Goal: Feedback & Contribution: Submit feedback/report problem

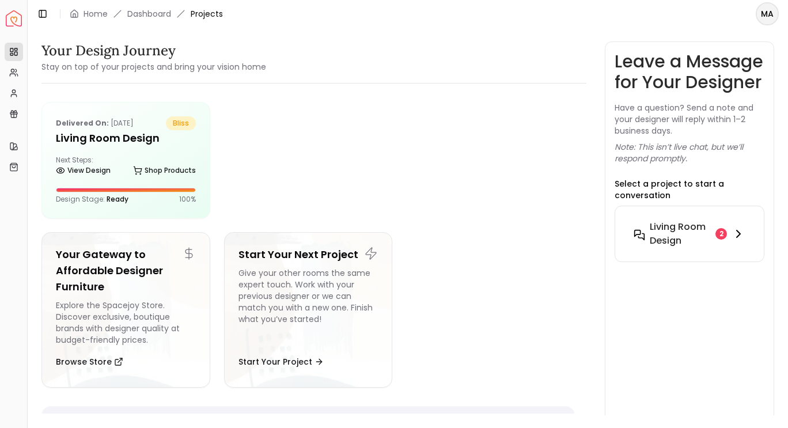
click at [729, 248] on div "Living Room design 2" at bounding box center [689, 234] width 112 height 28
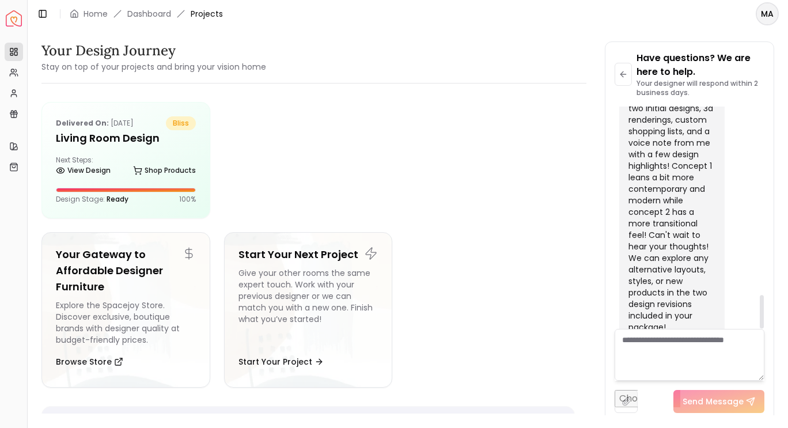
scroll to position [1259, 0]
click at [94, 170] on link "View Design" at bounding box center [83, 170] width 55 height 16
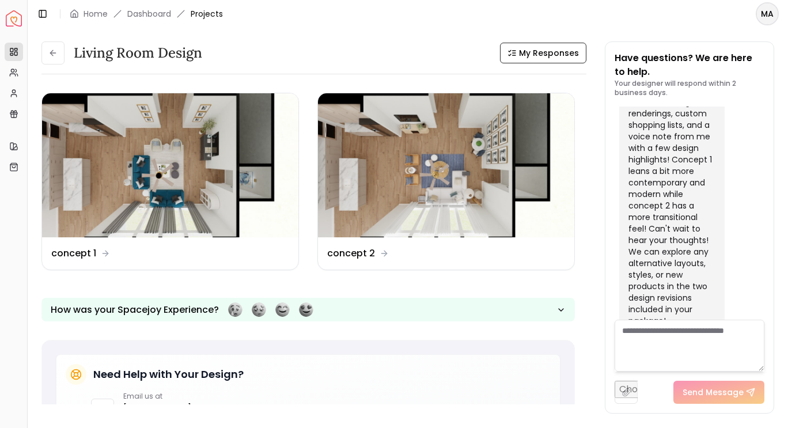
scroll to position [1268, 0]
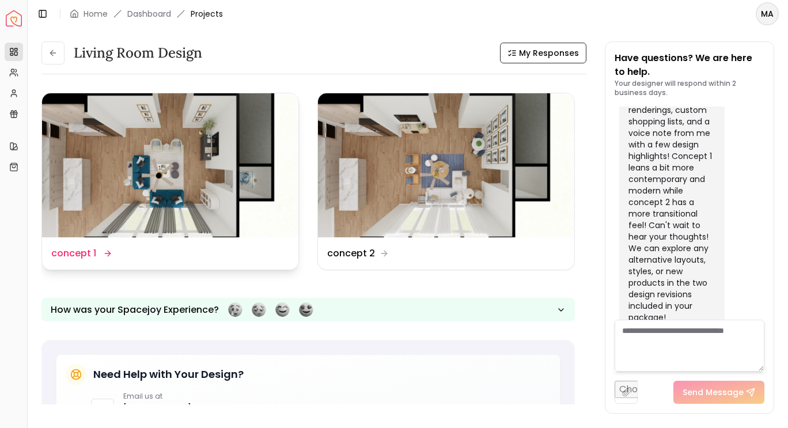
click at [90, 255] on dd "concept 1" at bounding box center [73, 253] width 45 height 14
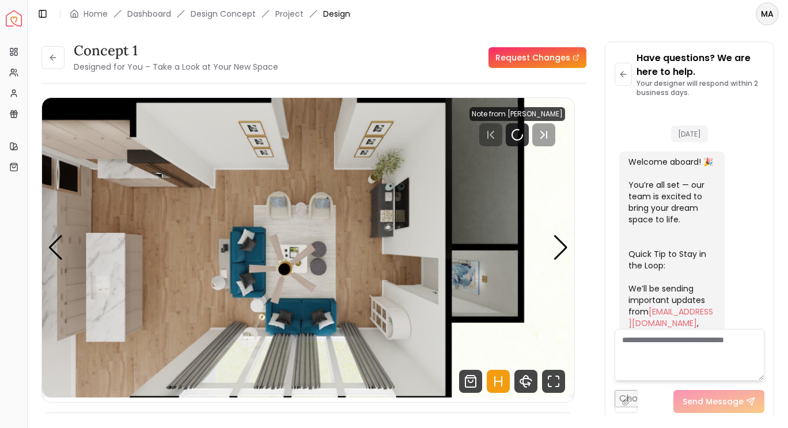
scroll to position [1259, 0]
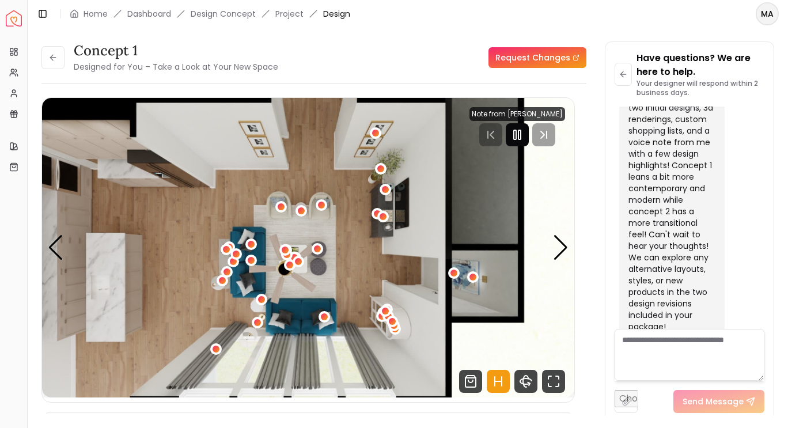
click at [521, 135] on rect "Pause" at bounding box center [519, 134] width 2 height 9
click at [519, 138] on icon "Play" at bounding box center [517, 135] width 14 height 14
click at [528, 139] on rect "Pause" at bounding box center [529, 134] width 2 height 9
click at [527, 130] on icon "Play" at bounding box center [527, 135] width 14 height 14
click at [527, 134] on icon "Pause" at bounding box center [527, 135] width 14 height 14
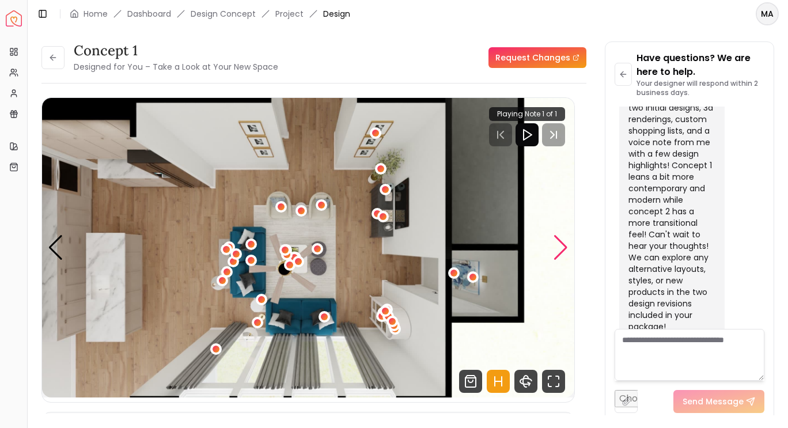
click at [561, 255] on div "Next slide" at bounding box center [561, 247] width 16 height 25
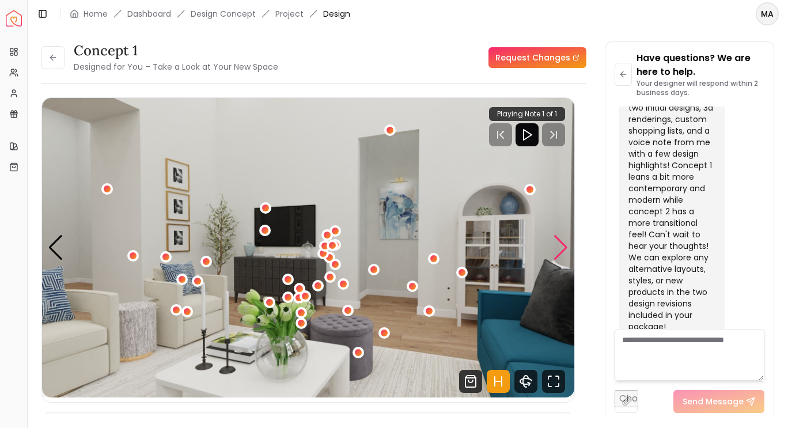
click at [561, 250] on div "Next slide" at bounding box center [561, 247] width 16 height 25
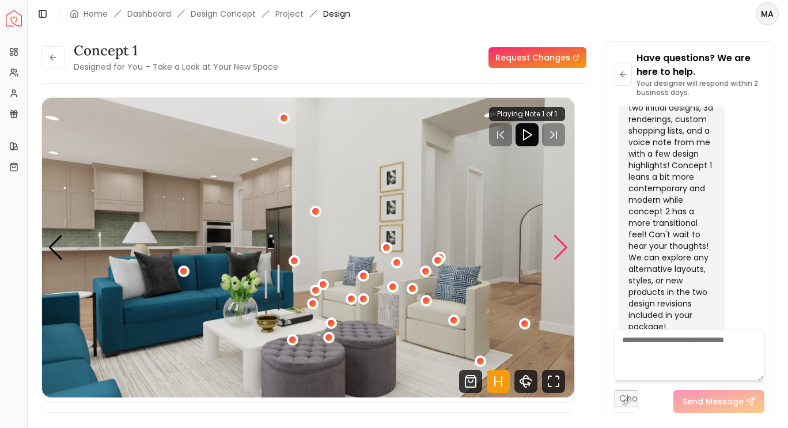
click at [557, 249] on div "Next slide" at bounding box center [561, 247] width 16 height 25
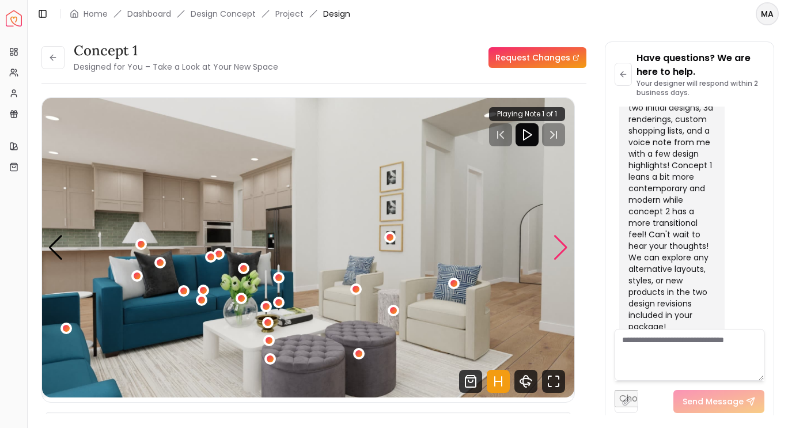
click at [557, 247] on div "Next slide" at bounding box center [561, 247] width 16 height 25
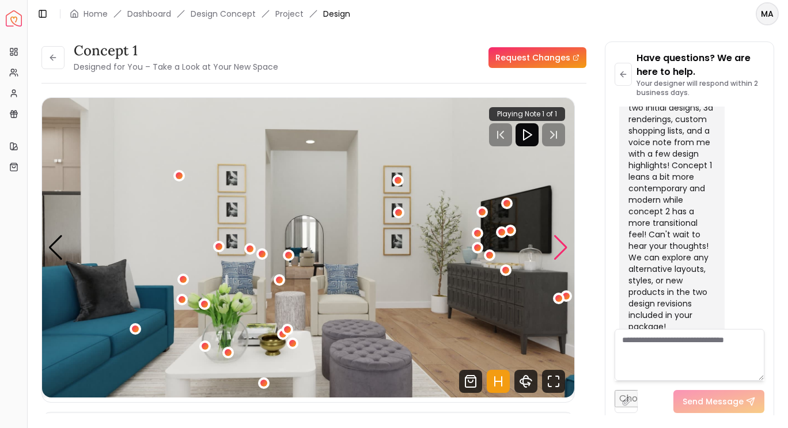
click at [561, 247] on div "Next slide" at bounding box center [561, 247] width 16 height 25
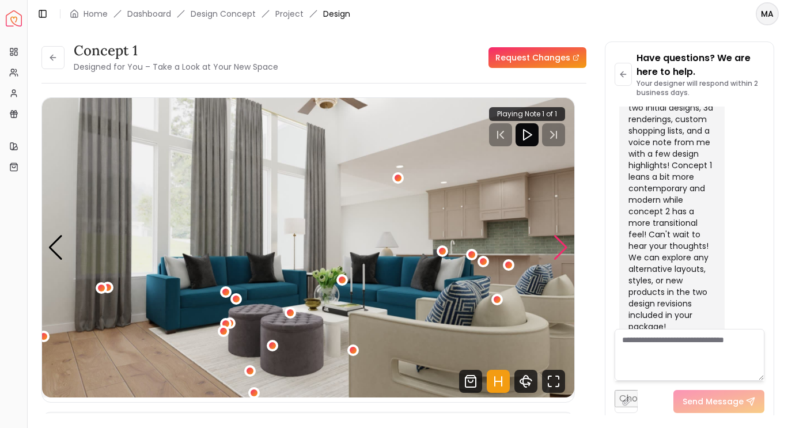
click at [556, 244] on div "Next slide" at bounding box center [561, 247] width 16 height 25
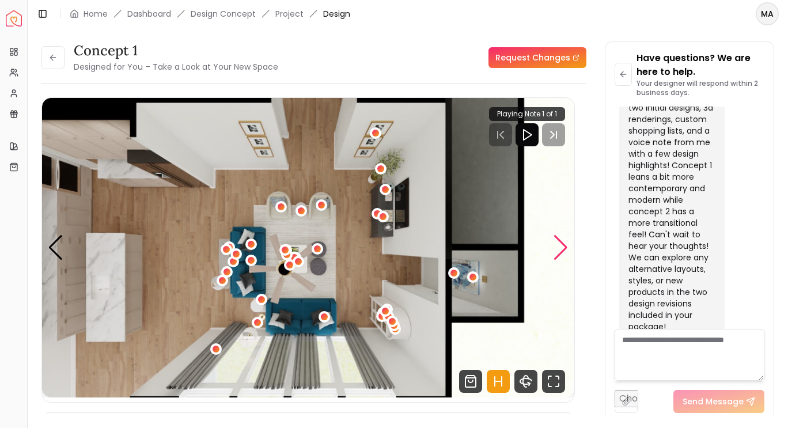
click at [563, 246] on div "Next slide" at bounding box center [561, 247] width 16 height 25
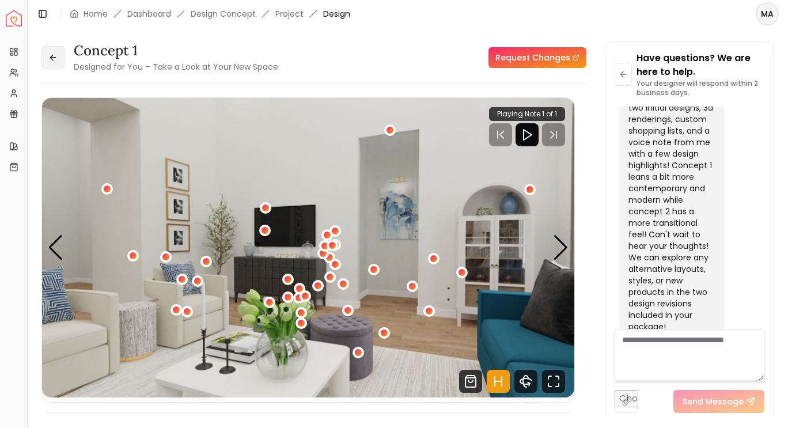
click at [55, 56] on icon at bounding box center [52, 57] width 9 height 9
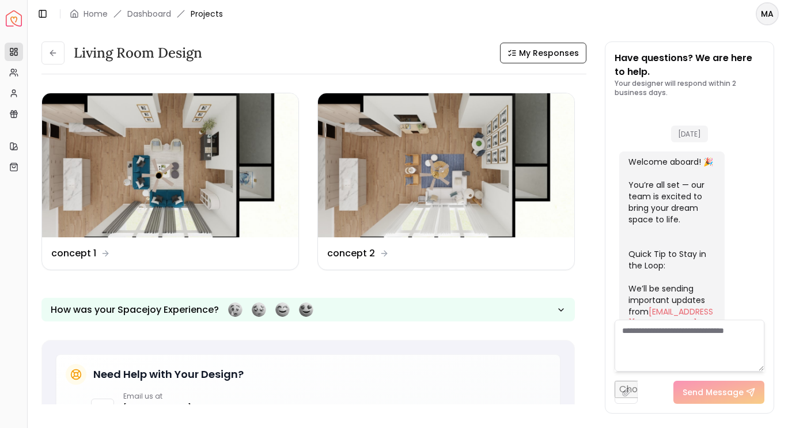
scroll to position [1268, 0]
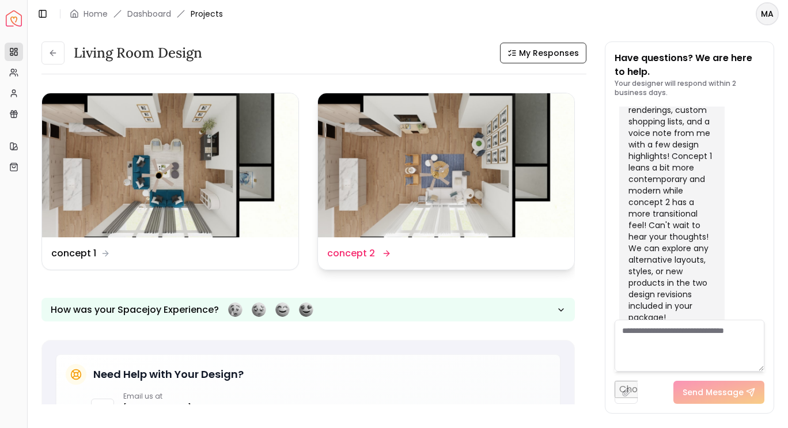
click at [370, 252] on dd "concept 2" at bounding box center [351, 253] width 48 height 14
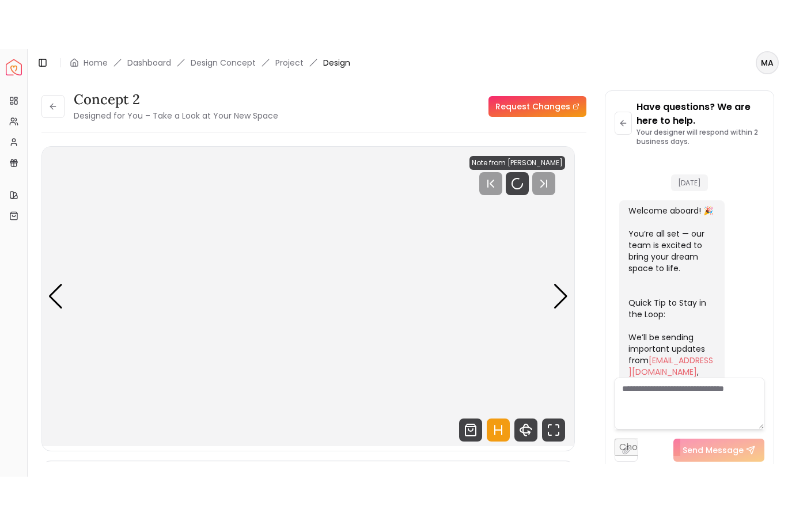
scroll to position [1259, 0]
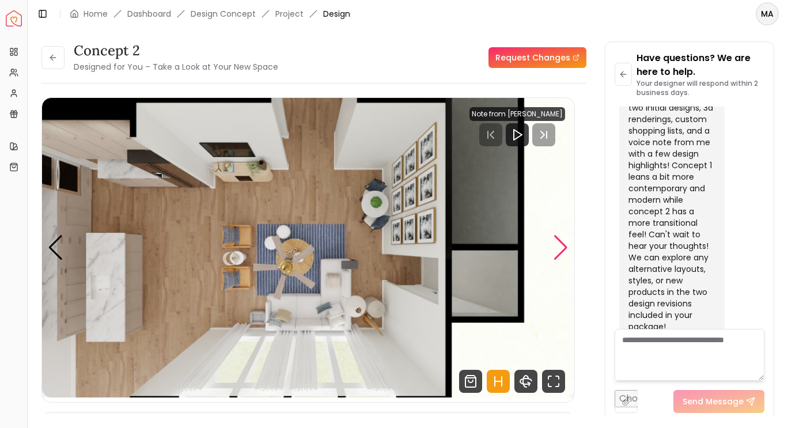
click at [562, 245] on div "Next slide" at bounding box center [561, 247] width 16 height 25
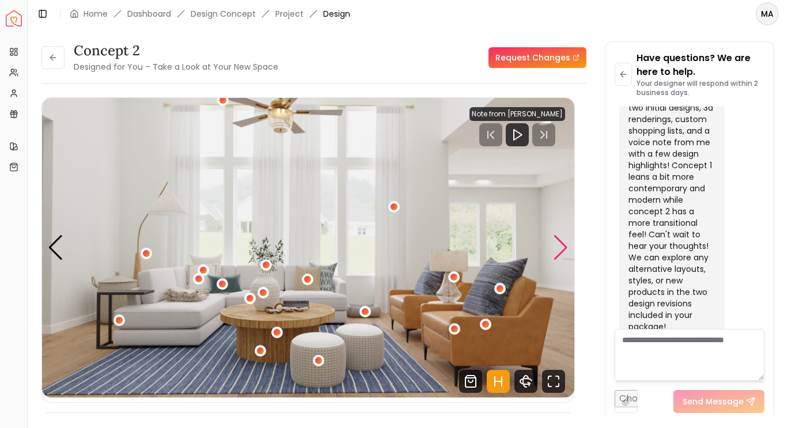
click at [557, 253] on div "Next slide" at bounding box center [561, 247] width 16 height 25
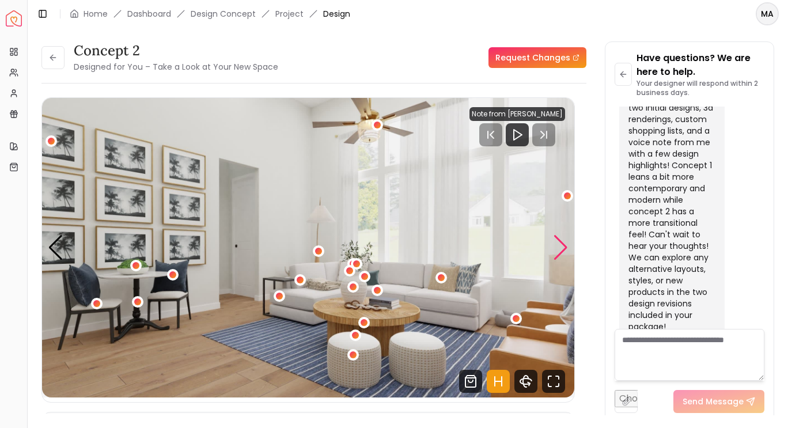
click at [556, 253] on div "Next slide" at bounding box center [561, 247] width 16 height 25
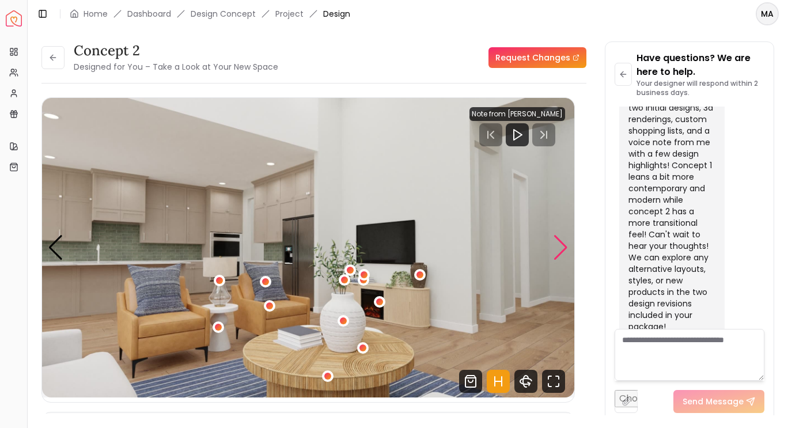
click at [563, 248] on div "Next slide" at bounding box center [561, 247] width 16 height 25
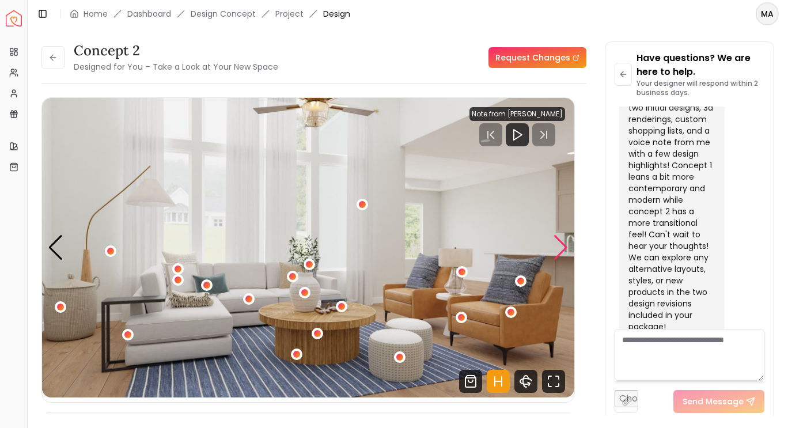
click at [556, 250] on div "Next slide" at bounding box center [561, 247] width 16 height 25
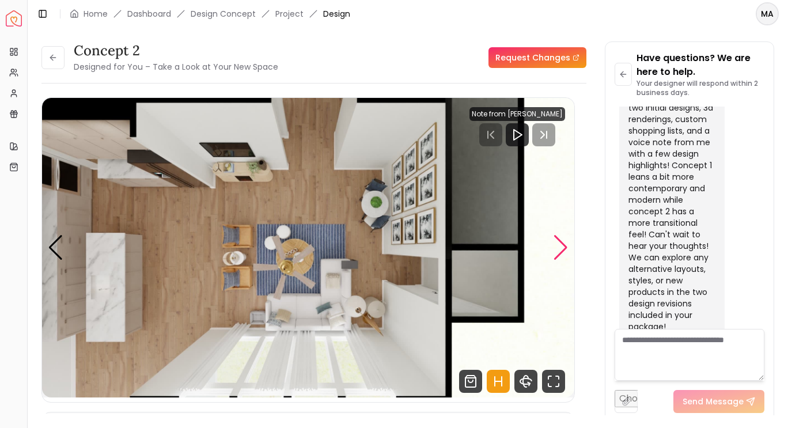
click at [557, 250] on div "Next slide" at bounding box center [561, 247] width 16 height 25
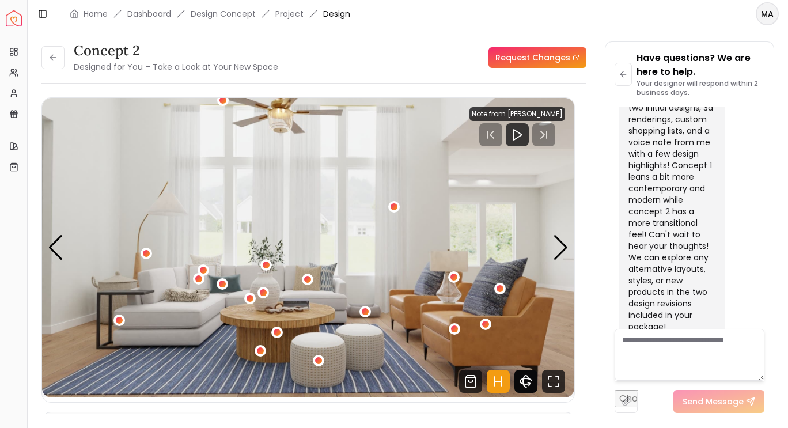
click at [527, 384] on icon "360 View" at bounding box center [526, 381] width 12 height 6
click at [145, 256] on div "2 / 5" at bounding box center [146, 253] width 7 height 7
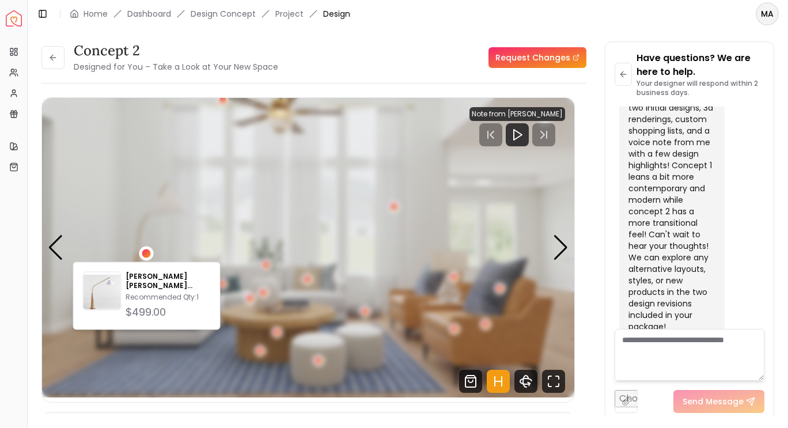
click at [112, 229] on img "2 / 5" at bounding box center [308, 247] width 532 height 299
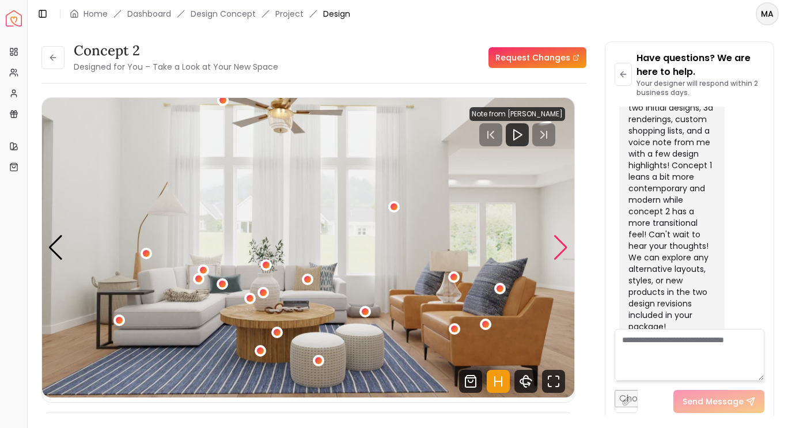
click at [555, 252] on div "Next slide" at bounding box center [561, 247] width 16 height 25
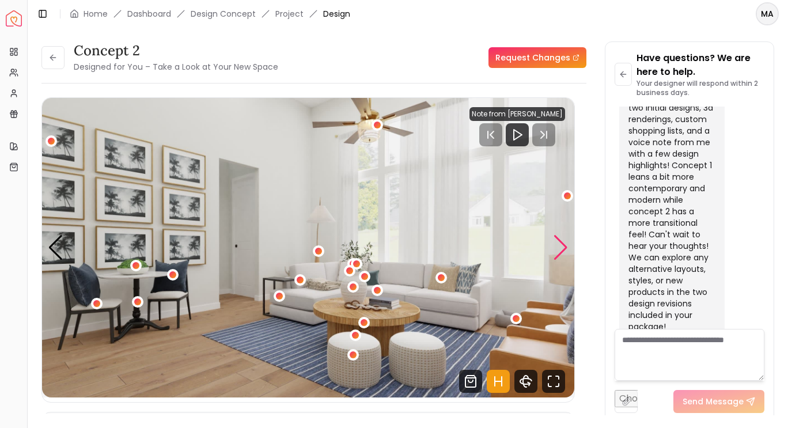
click at [557, 251] on div "Next slide" at bounding box center [561, 247] width 16 height 25
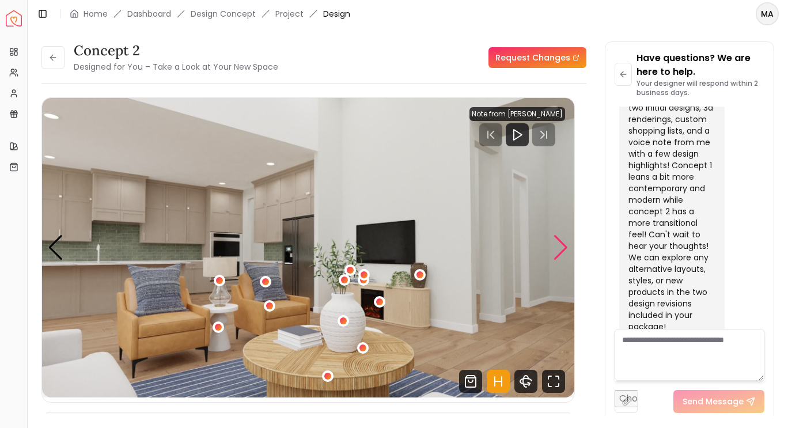
click at [553, 256] on div "Next slide" at bounding box center [561, 247] width 16 height 25
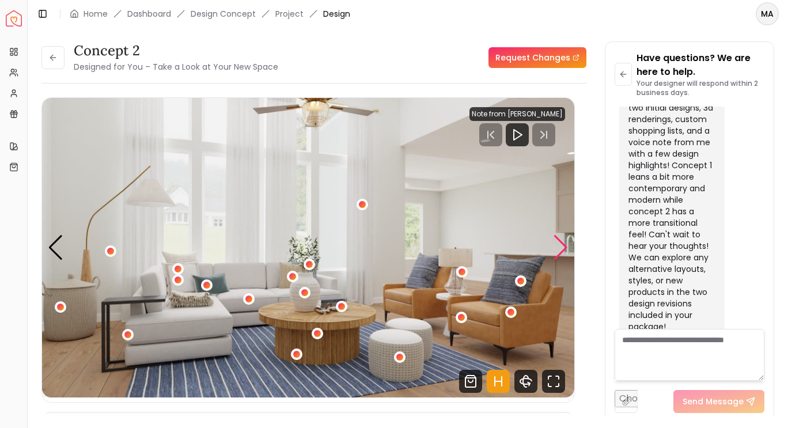
click at [554, 246] on div "Next slide" at bounding box center [561, 247] width 16 height 25
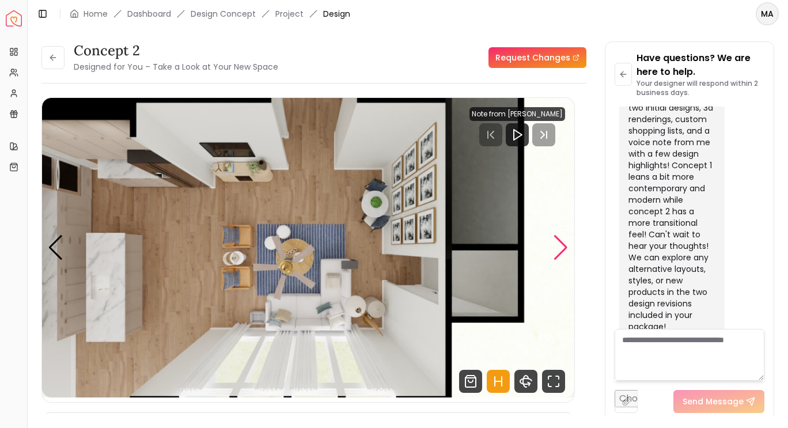
click at [556, 256] on div "Next slide" at bounding box center [561, 247] width 16 height 25
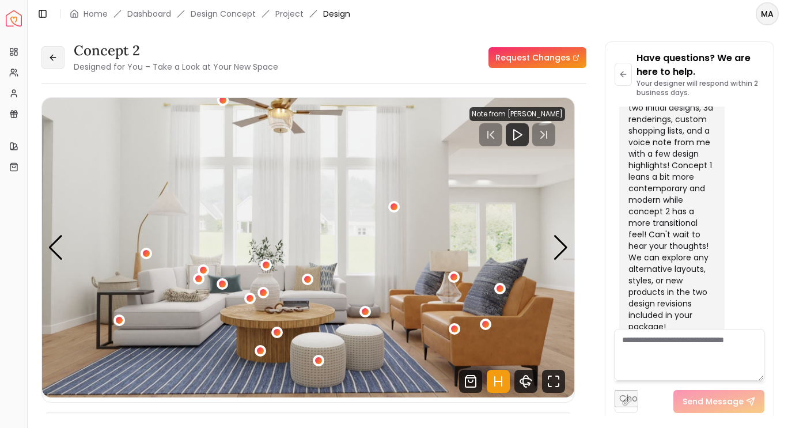
click at [55, 62] on button at bounding box center [52, 57] width 23 height 23
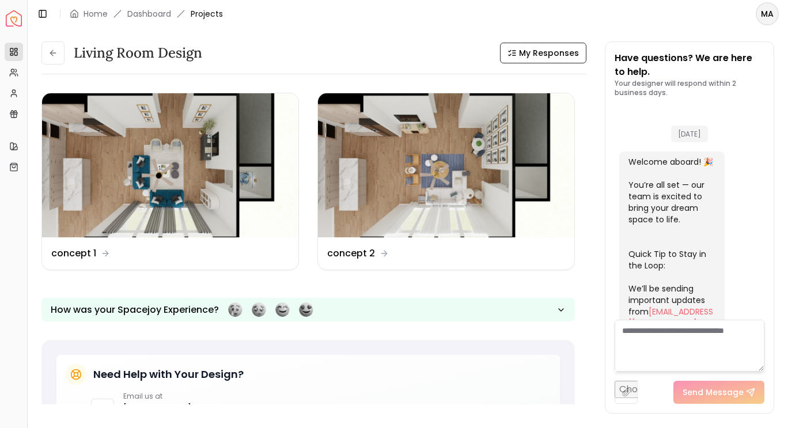
scroll to position [1268, 0]
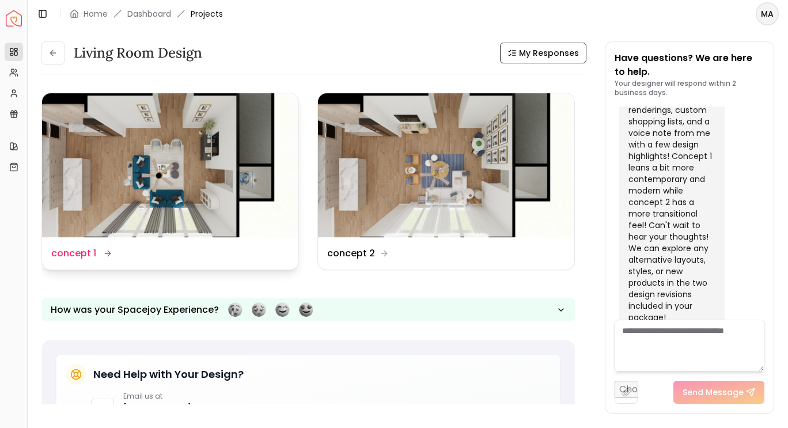
click at [87, 261] on div "Design Name concept 1" at bounding box center [170, 253] width 256 height 32
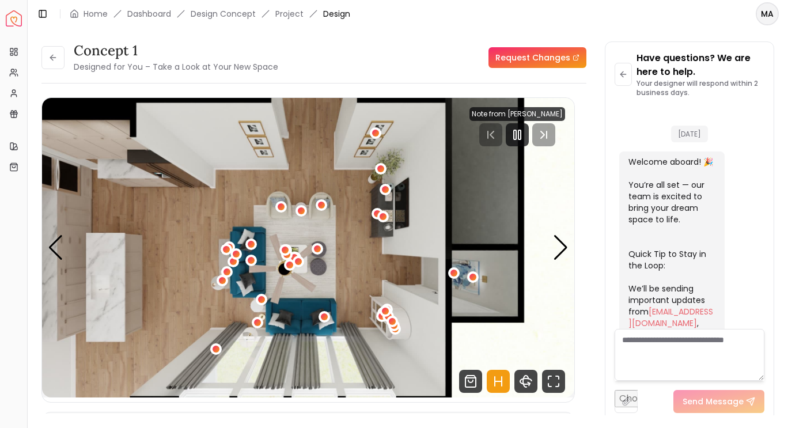
scroll to position [1259, 0]
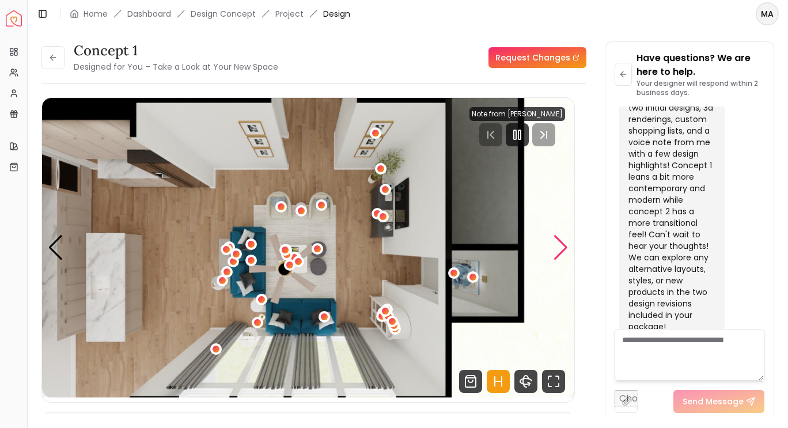
click at [553, 248] on div "Next slide" at bounding box center [561, 247] width 16 height 25
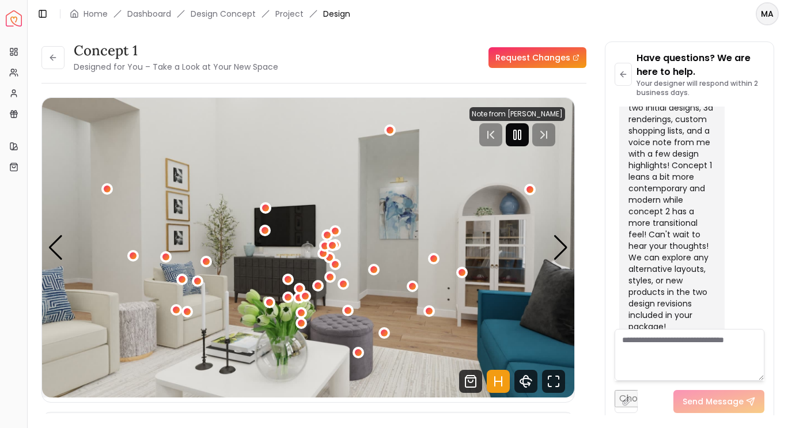
click at [521, 132] on rect "Pause" at bounding box center [519, 134] width 2 height 9
click at [554, 250] on div "Next slide" at bounding box center [561, 247] width 16 height 25
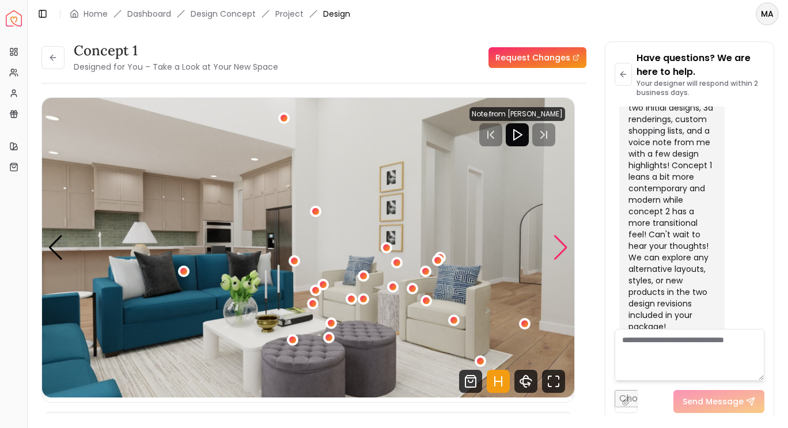
click at [553, 248] on div "Next slide" at bounding box center [561, 247] width 16 height 25
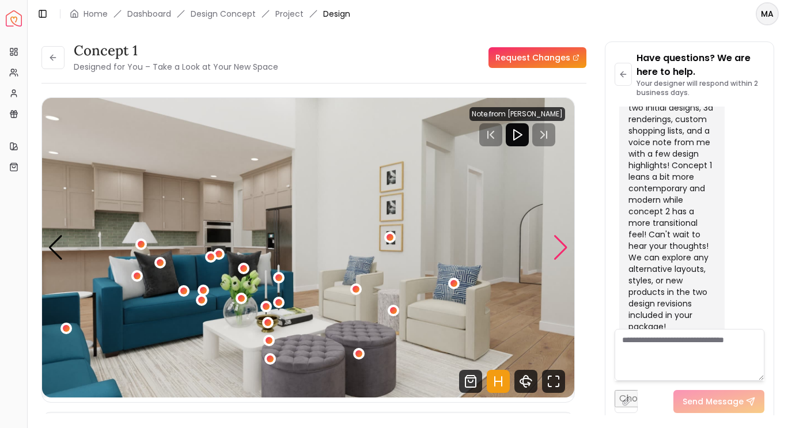
click at [555, 248] on div "Next slide" at bounding box center [561, 247] width 16 height 25
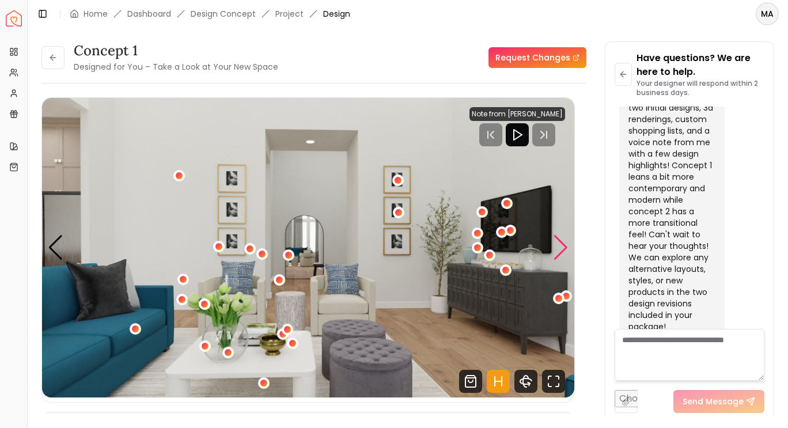
click at [560, 249] on div "Next slide" at bounding box center [561, 247] width 16 height 25
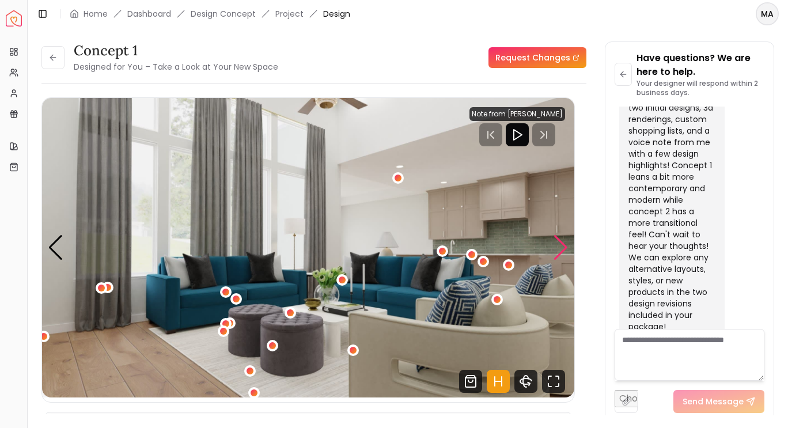
click at [555, 252] on div "Next slide" at bounding box center [561, 247] width 16 height 25
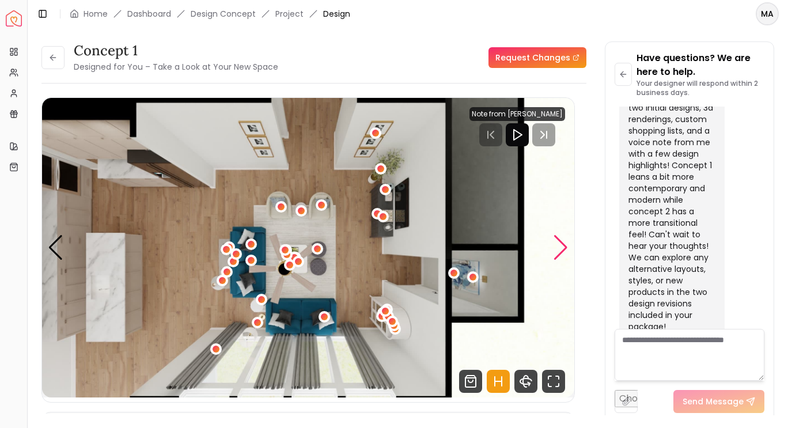
click at [559, 253] on div "Next slide" at bounding box center [561, 247] width 16 height 25
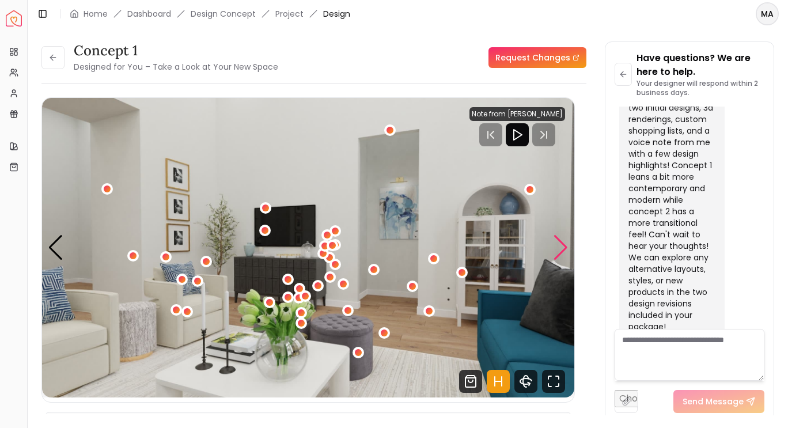
click at [556, 242] on div "Next slide" at bounding box center [561, 247] width 16 height 25
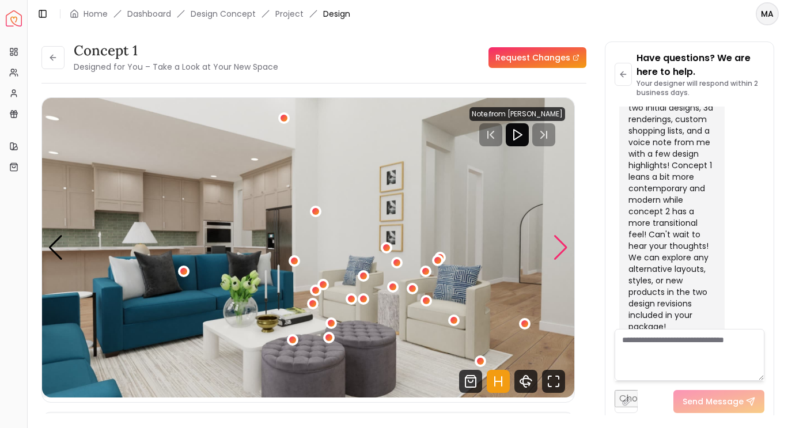
click at [555, 250] on div "Next slide" at bounding box center [561, 247] width 16 height 25
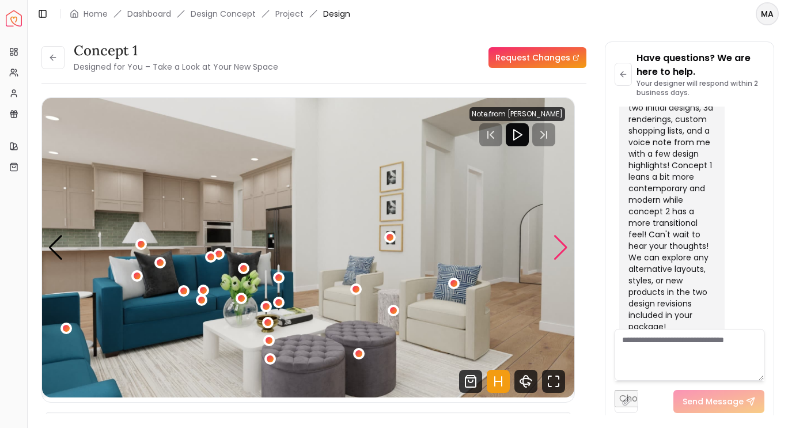
click at [555, 245] on div "Next slide" at bounding box center [561, 247] width 16 height 25
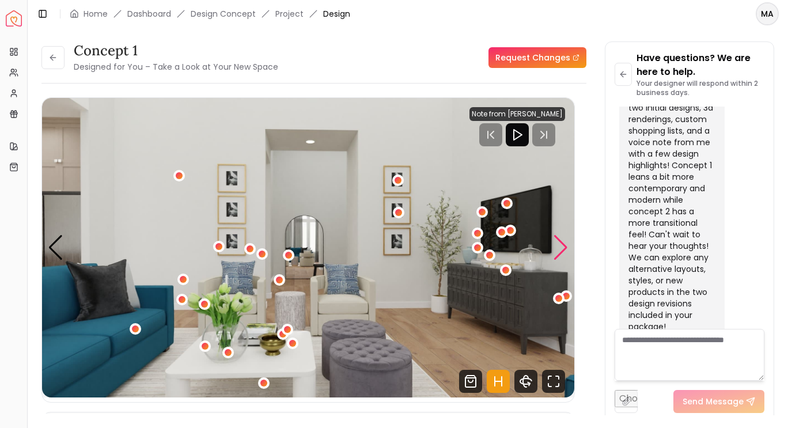
click at [559, 248] on div "Next slide" at bounding box center [561, 247] width 16 height 25
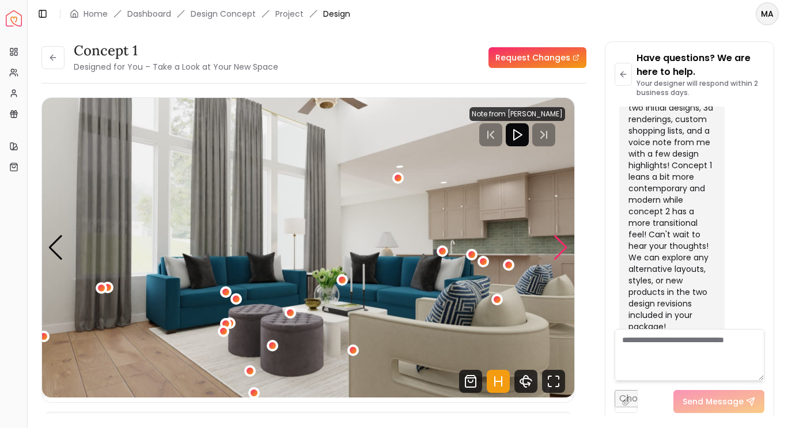
click at [559, 244] on div "Next slide" at bounding box center [561, 247] width 16 height 25
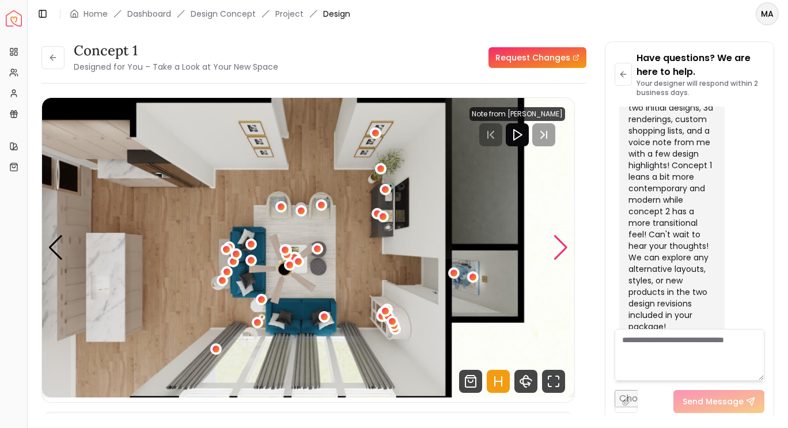
click at [558, 250] on div "Next slide" at bounding box center [561, 247] width 16 height 25
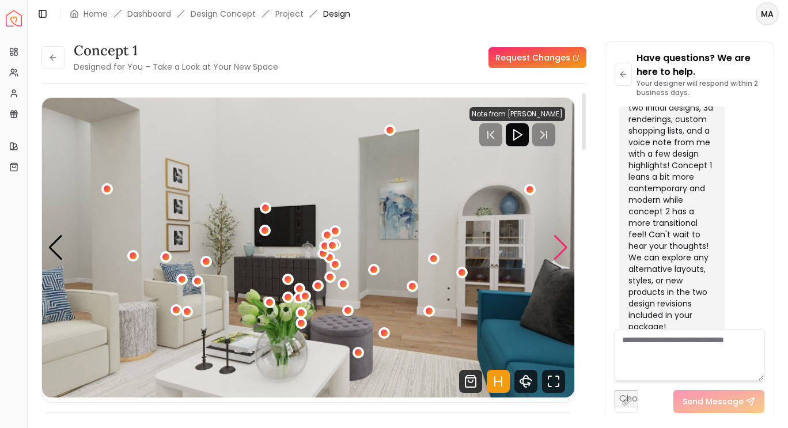
click at [462, 272] on div "2 / 6" at bounding box center [461, 272] width 7 height 7
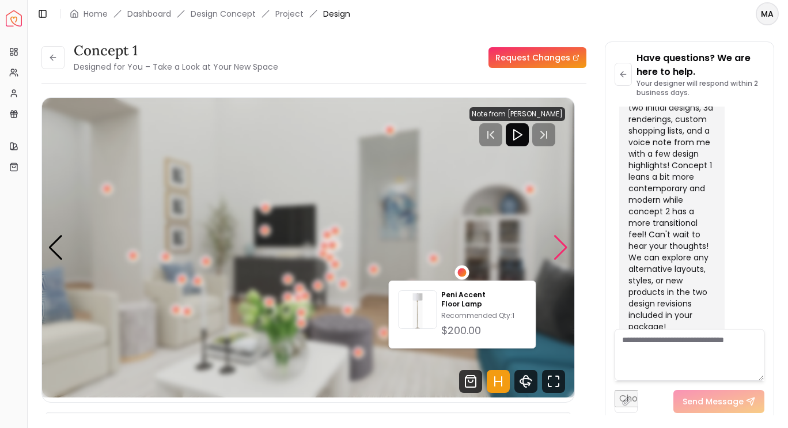
click at [458, 269] on div "2 / 6" at bounding box center [462, 272] width 9 height 9
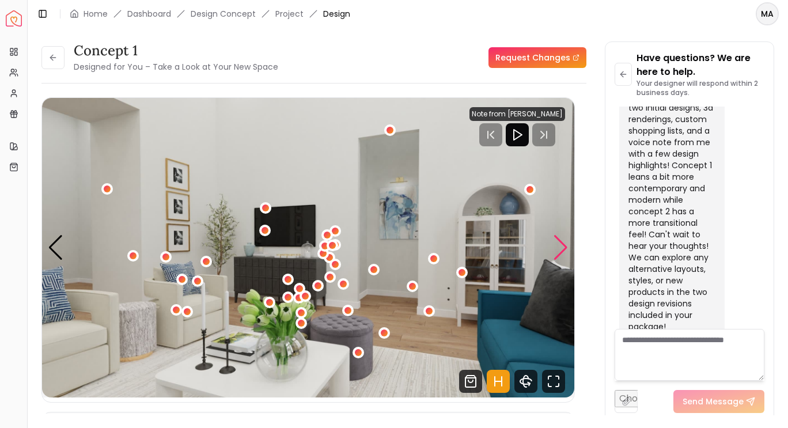
click at [462, 274] on div "2 / 6" at bounding box center [461, 272] width 7 height 7
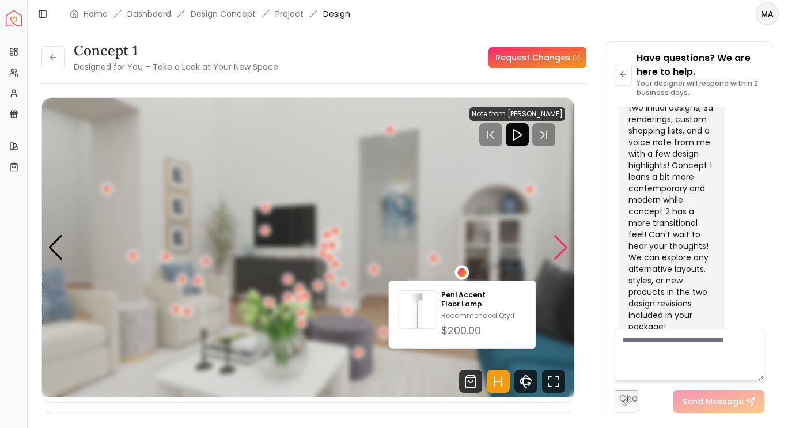
click at [458, 272] on div "2 / 6" at bounding box center [462, 272] width 9 height 9
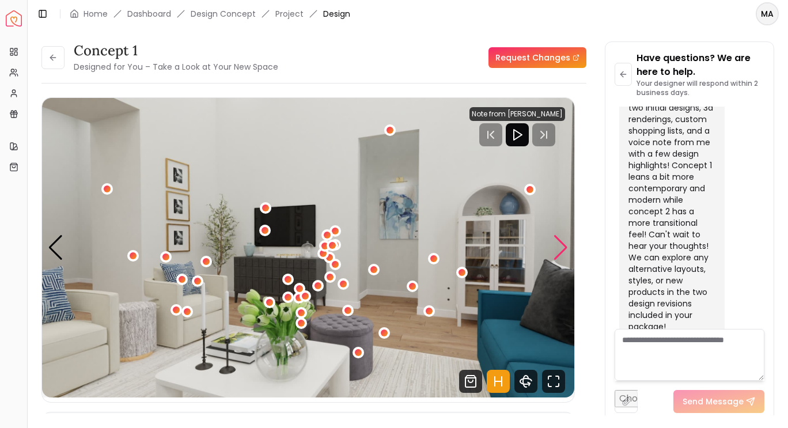
click at [430, 261] on div "2 / 6" at bounding box center [434, 259] width 12 height 12
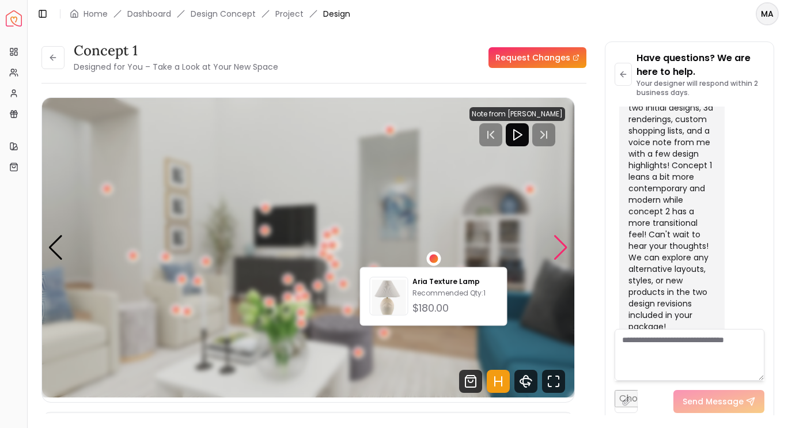
click at [433, 259] on div "2 / 6" at bounding box center [433, 259] width 9 height 9
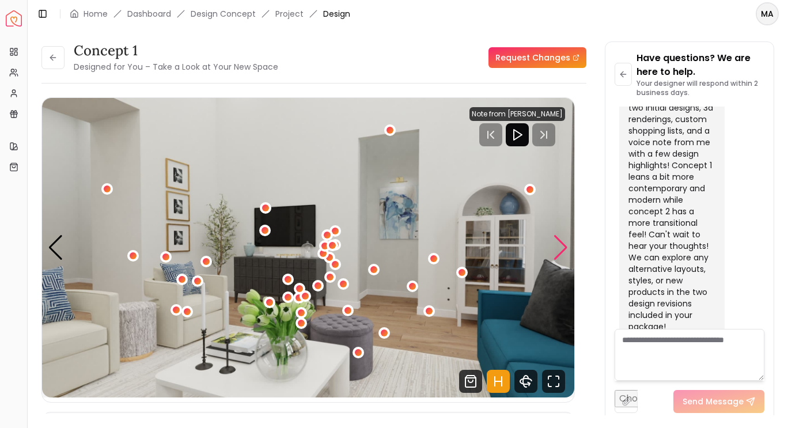
click at [410, 288] on div "2 / 6" at bounding box center [412, 286] width 7 height 7
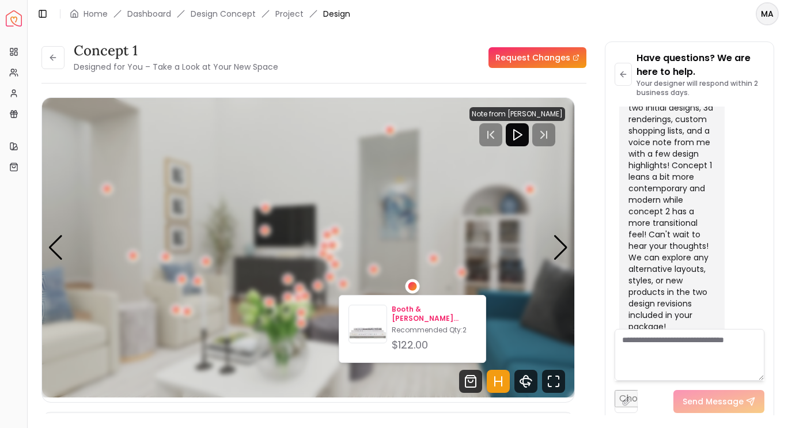
click at [438, 325] on div "Booth & [PERSON_NAME] Modern Fog Colorstak Set4 Recommended Qty: 2 $122.00" at bounding box center [434, 329] width 85 height 48
click at [428, 255] on button "2 / 6" at bounding box center [434, 259] width 12 height 12
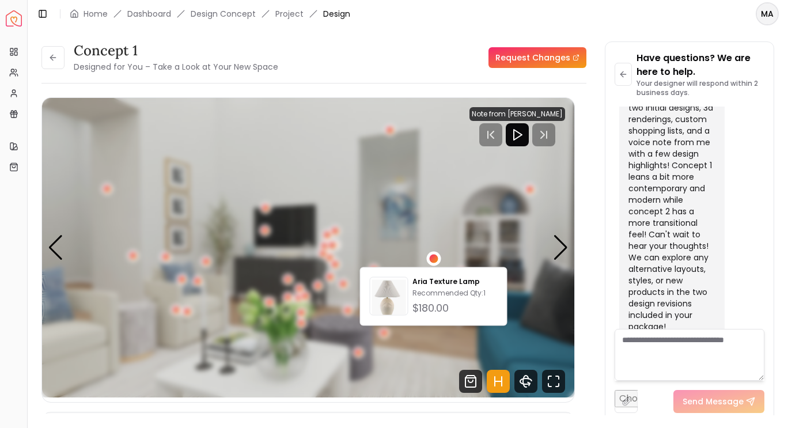
click at [412, 217] on img "2 / 6" at bounding box center [308, 247] width 532 height 299
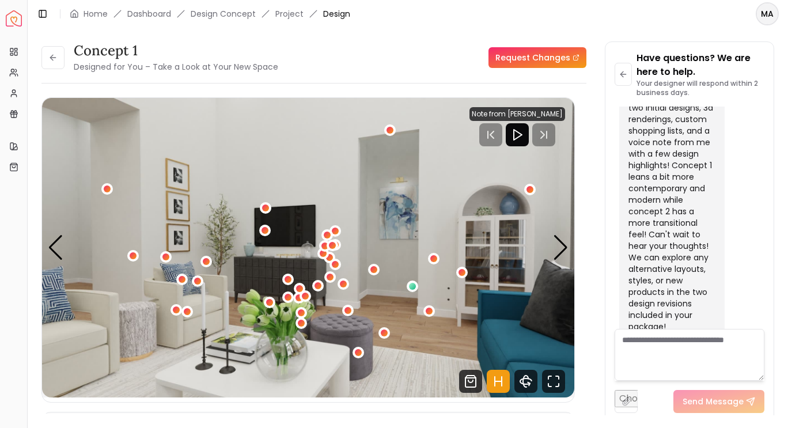
click at [389, 130] on div "2 / 6" at bounding box center [389, 130] width 7 height 7
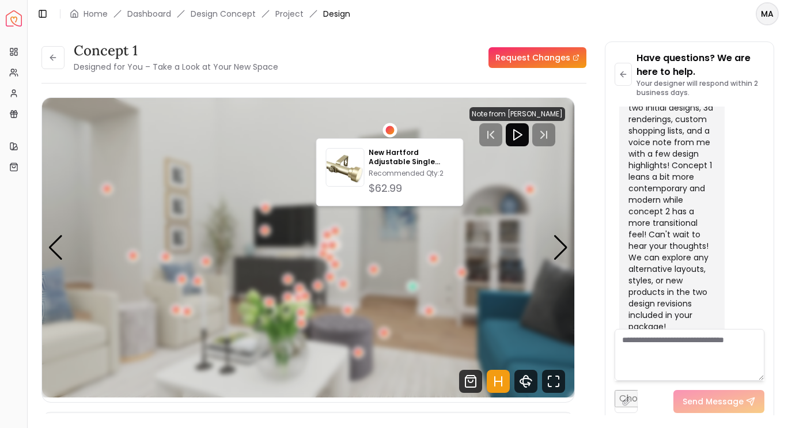
click at [392, 131] on div "2 / 6" at bounding box center [389, 130] width 9 height 9
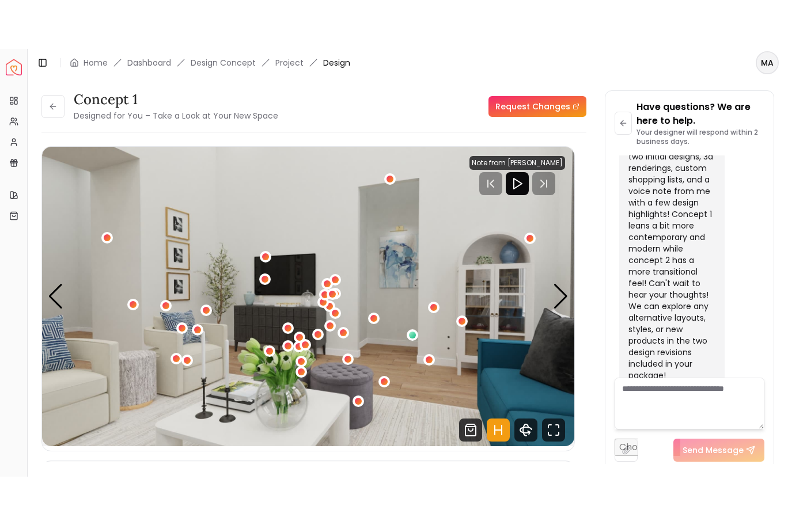
scroll to position [0, 0]
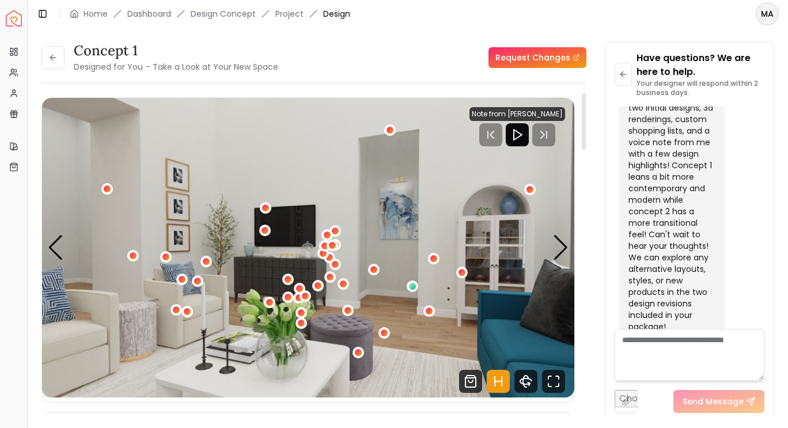
click at [335, 231] on div "2 / 6" at bounding box center [335, 230] width 7 height 7
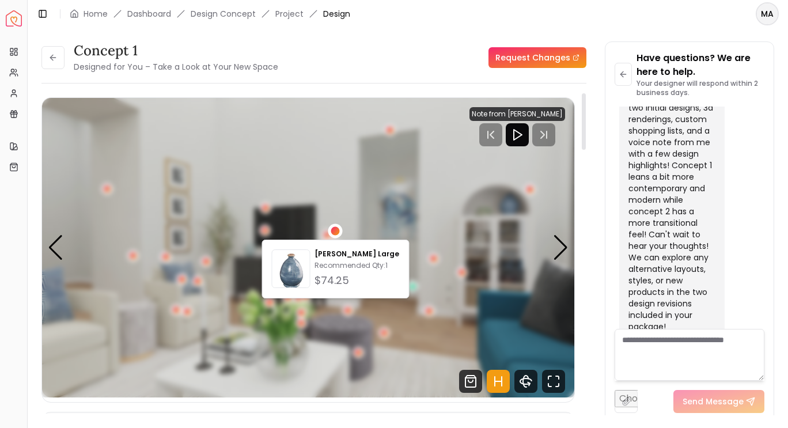
click at [343, 313] on div "2 / 6" at bounding box center [348, 311] width 12 height 12
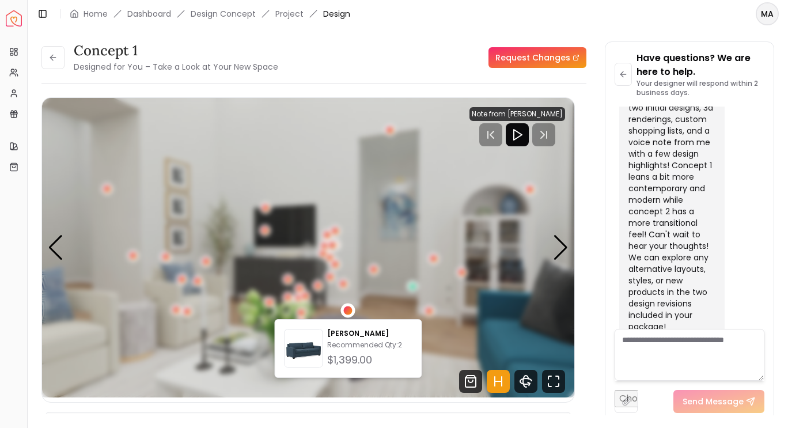
click at [371, 270] on div "2 / 6" at bounding box center [373, 269] width 7 height 7
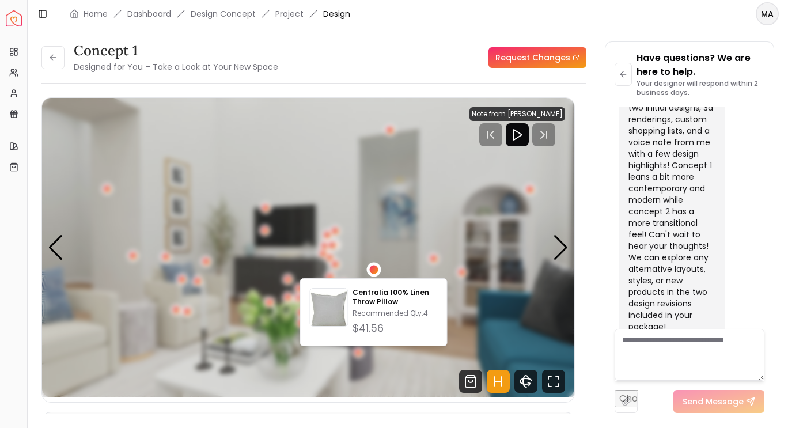
click at [182, 282] on div "2 / 6" at bounding box center [182, 279] width 7 height 7
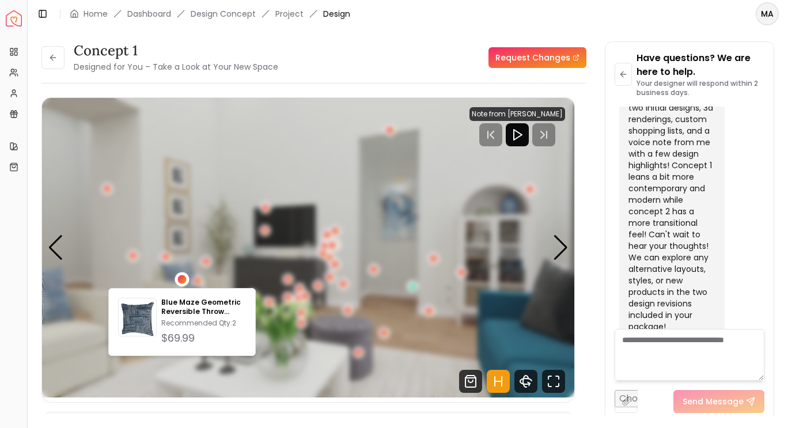
click at [195, 281] on div "2 / 6" at bounding box center [197, 281] width 7 height 7
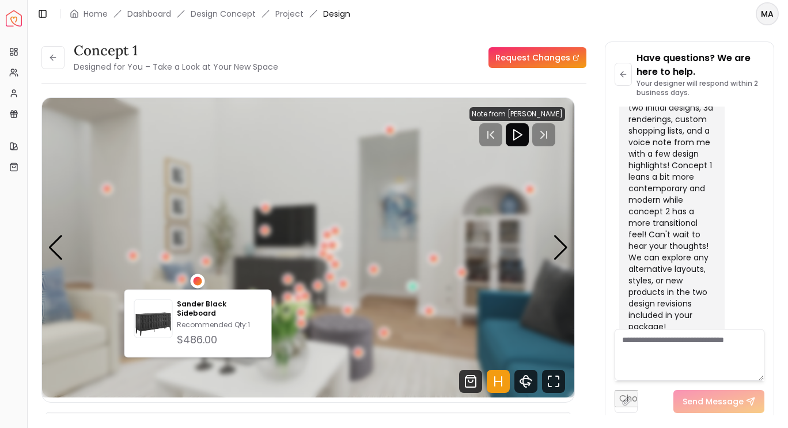
click at [132, 256] on div "2 / 6" at bounding box center [133, 255] width 7 height 7
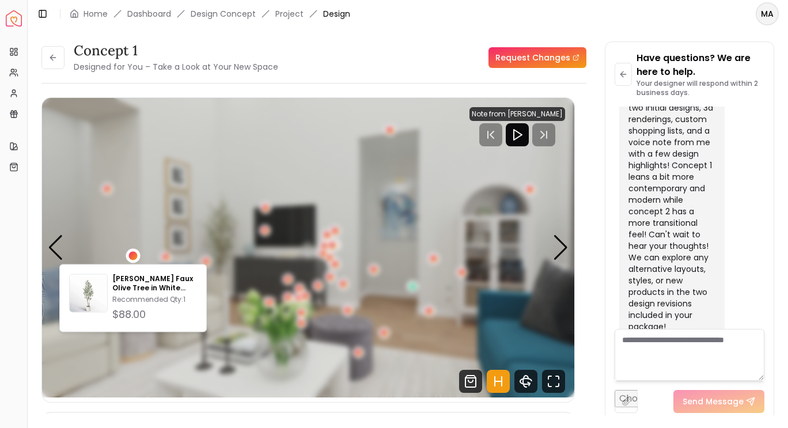
click at [107, 191] on div "2 / 6" at bounding box center [107, 188] width 7 height 7
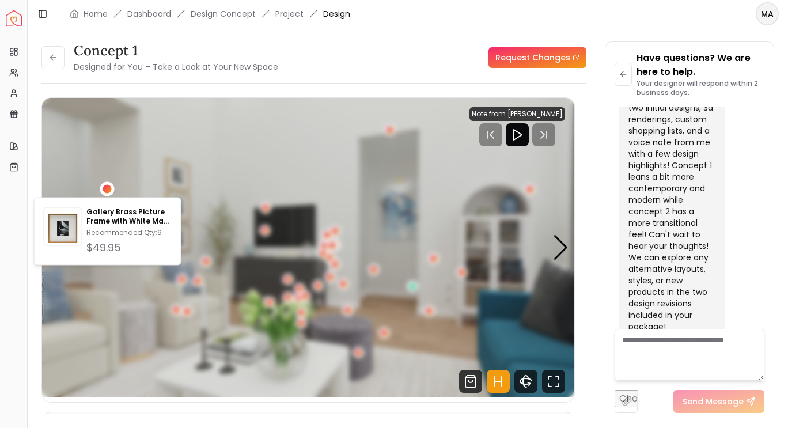
click at [141, 325] on img "2 / 6" at bounding box center [308, 247] width 532 height 299
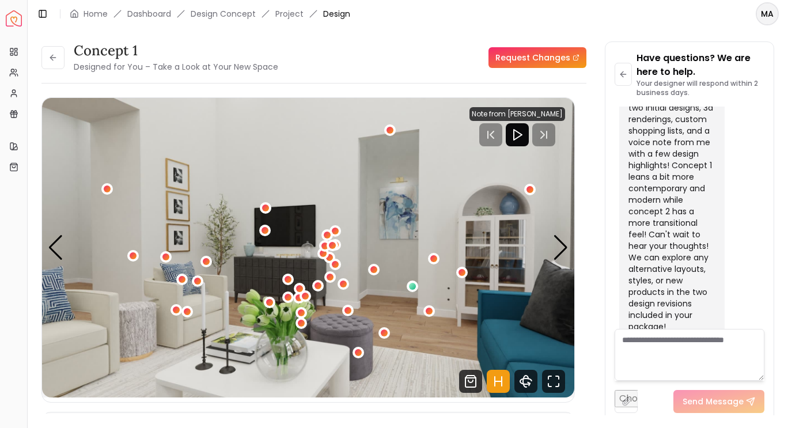
click at [172, 313] on div "2 / 6" at bounding box center [176, 310] width 12 height 12
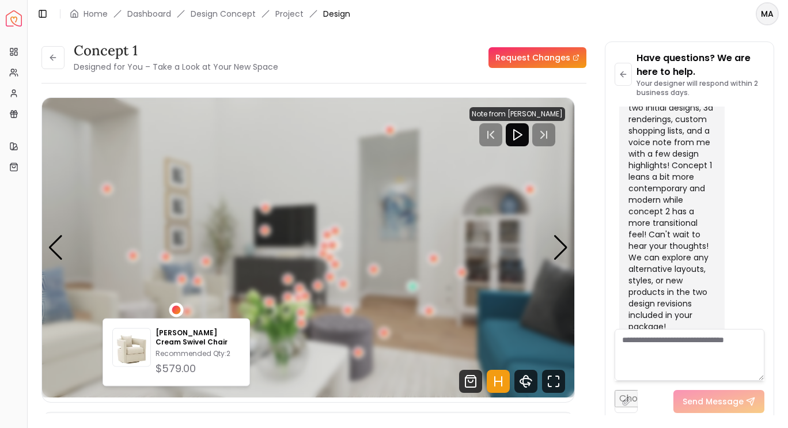
click at [187, 313] on div "2 / 6" at bounding box center [187, 311] width 7 height 7
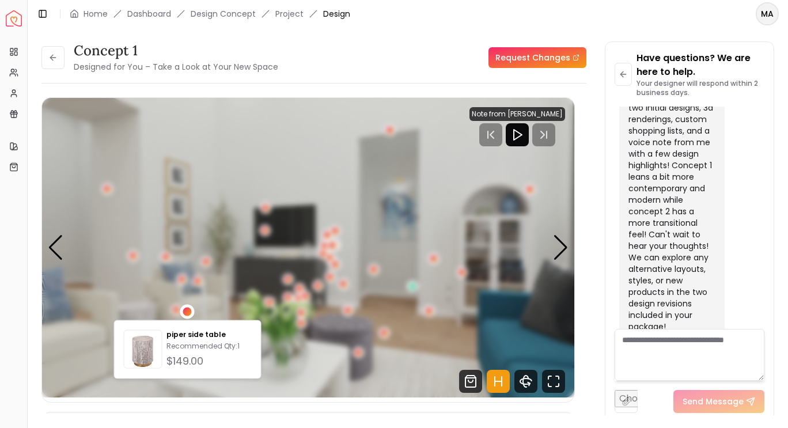
click at [306, 366] on img "2 / 6" at bounding box center [308, 247] width 532 height 299
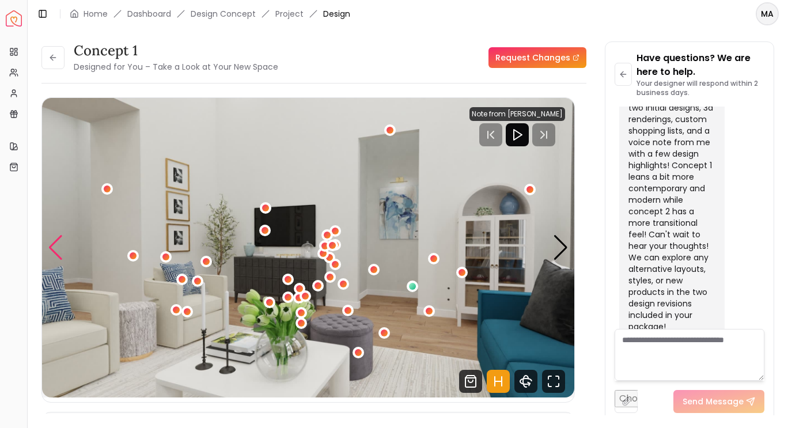
click at [60, 248] on div "Previous slide" at bounding box center [56, 247] width 16 height 25
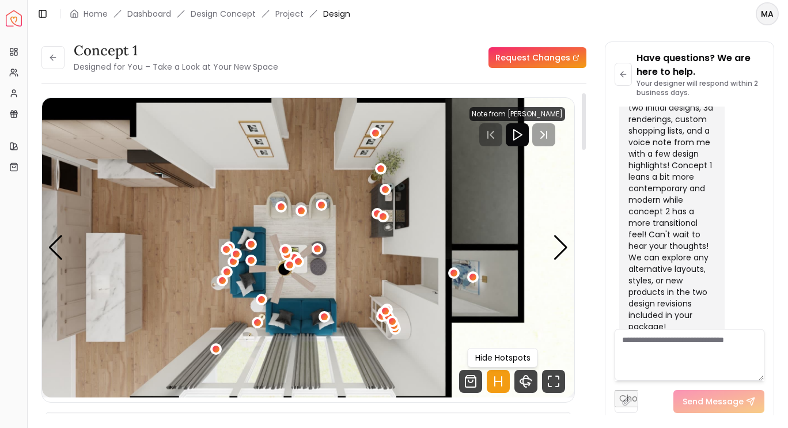
click at [499, 379] on icon "Hotspots Toggle" at bounding box center [498, 381] width 23 height 23
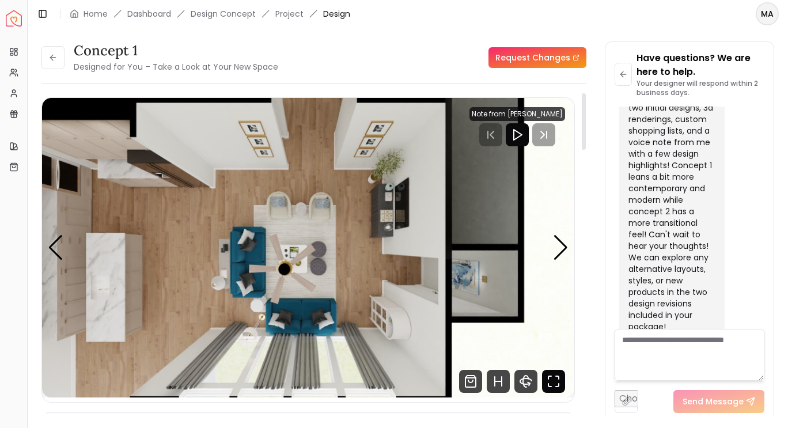
click at [556, 385] on icon "Fullscreen" at bounding box center [553, 381] width 23 height 23
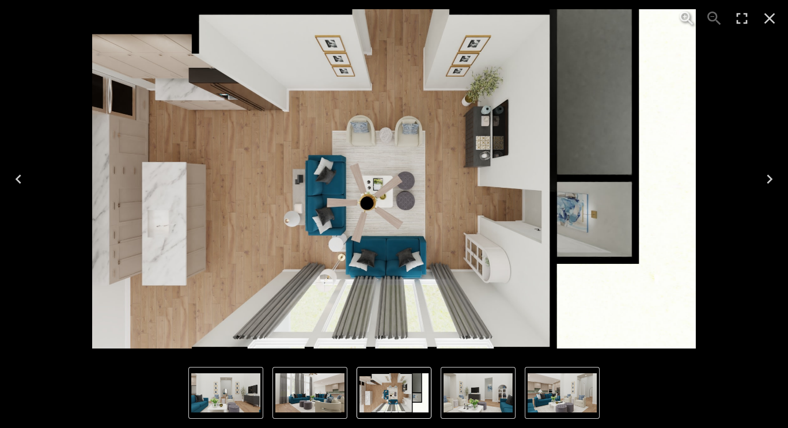
click at [297, 398] on img "6 of 6" at bounding box center [309, 392] width 69 height 39
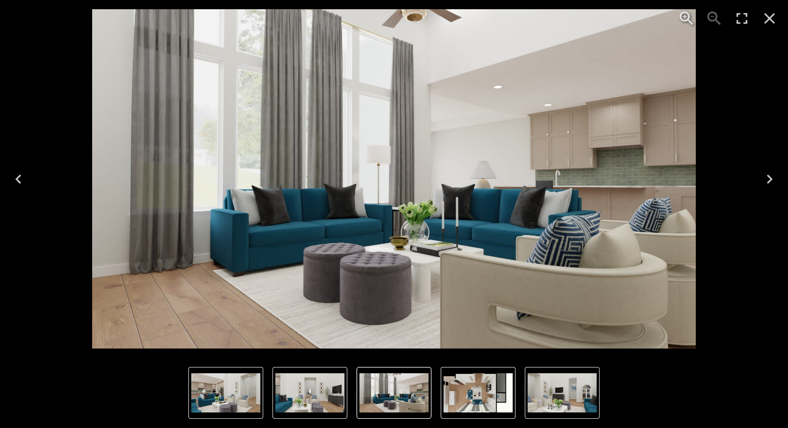
click at [393, 394] on img "6 of 6" at bounding box center [393, 392] width 69 height 39
click at [463, 397] on img "1 of 6" at bounding box center [477, 392] width 69 height 39
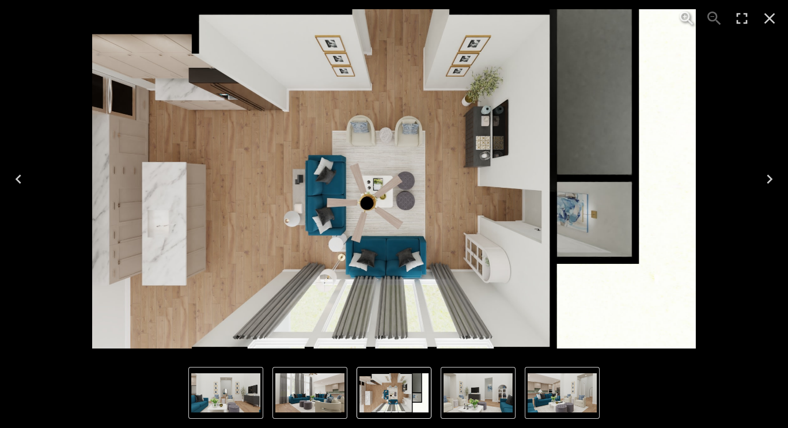
click at [767, 180] on icon "Next" at bounding box center [769, 179] width 18 height 18
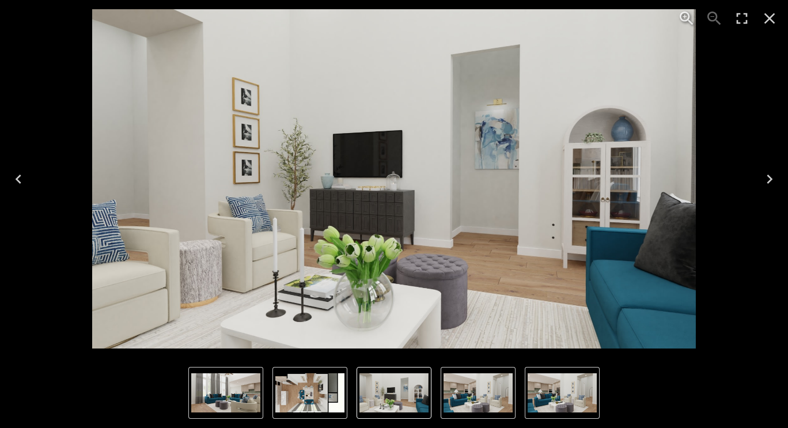
click at [767, 180] on icon "Next" at bounding box center [769, 179] width 18 height 18
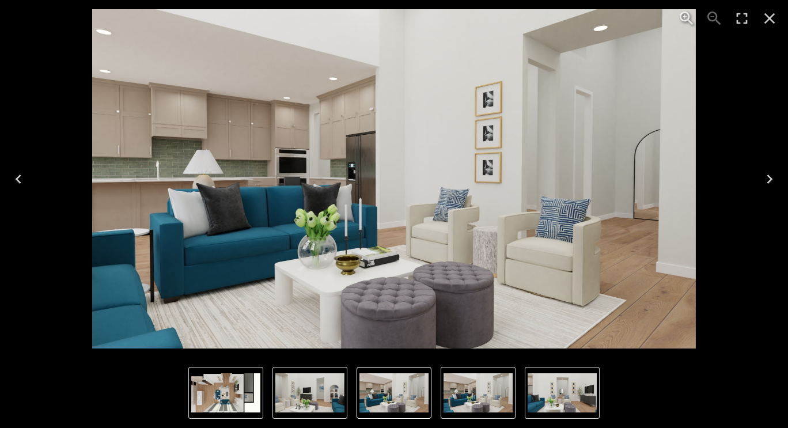
click at [767, 180] on icon "Next" at bounding box center [769, 179] width 18 height 18
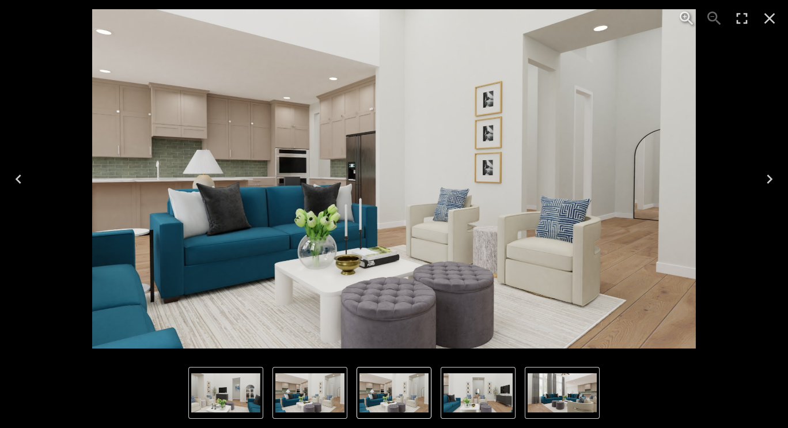
click at [767, 180] on icon "Next" at bounding box center [769, 179] width 18 height 18
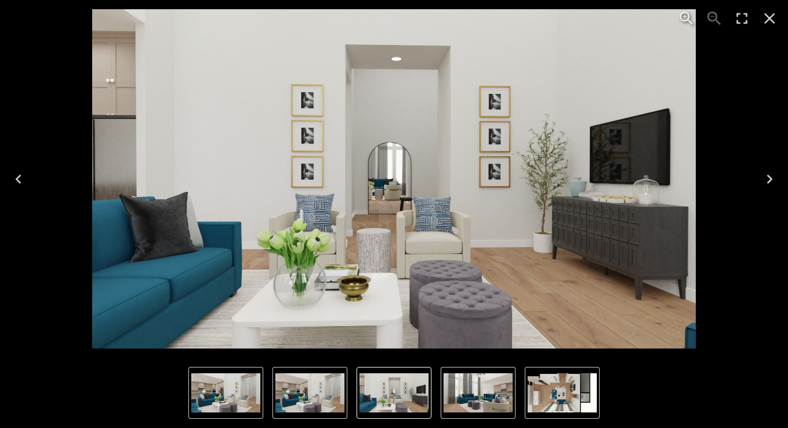
click at [767, 180] on icon "Next" at bounding box center [769, 179] width 18 height 18
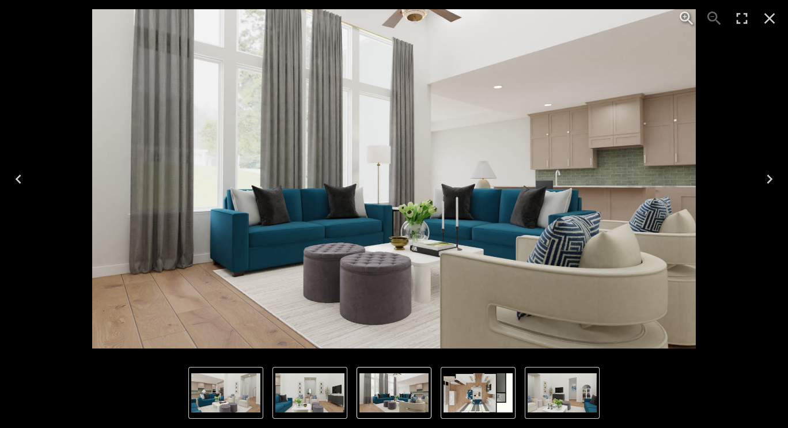
click at [767, 180] on icon "Next" at bounding box center [769, 179] width 18 height 18
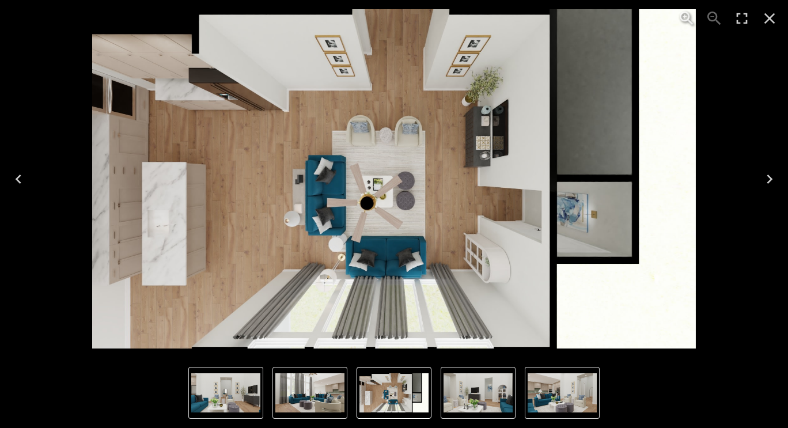
click at [765, 19] on icon "Close" at bounding box center [769, 18] width 18 height 18
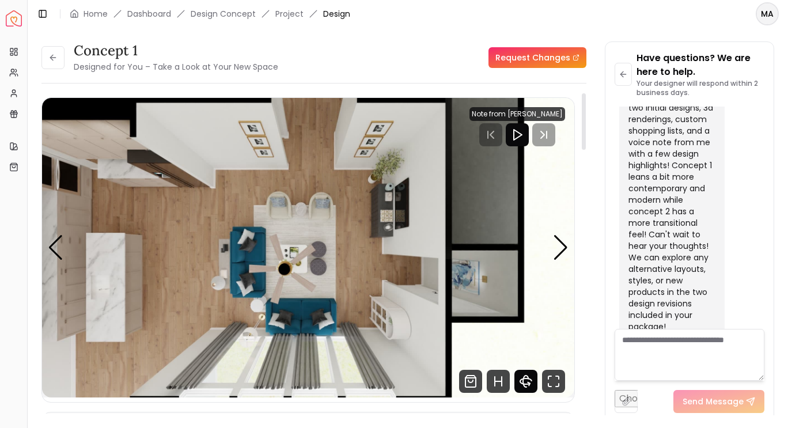
click at [526, 382] on icon "360 View" at bounding box center [525, 381] width 23 height 23
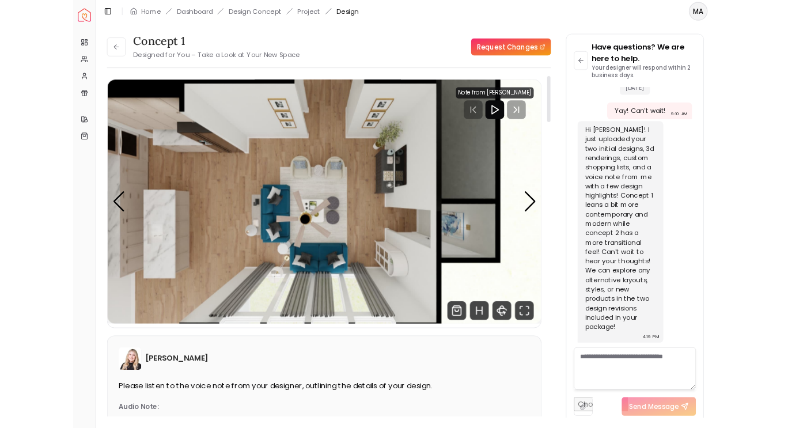
scroll to position [1161, 0]
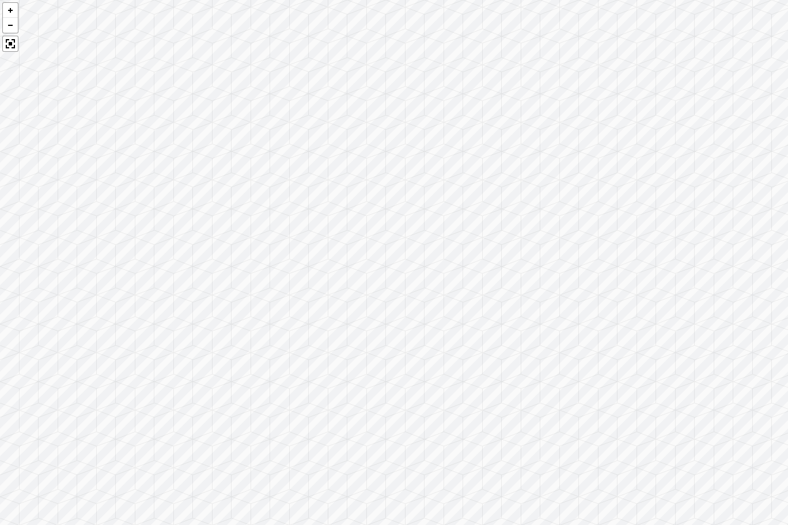
click at [333, 238] on div at bounding box center [394, 262] width 788 height 525
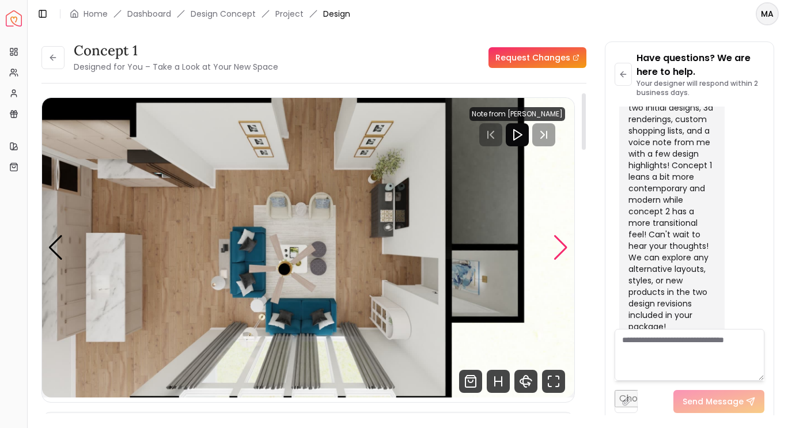
click at [559, 245] on div "Next slide" at bounding box center [561, 247] width 16 height 25
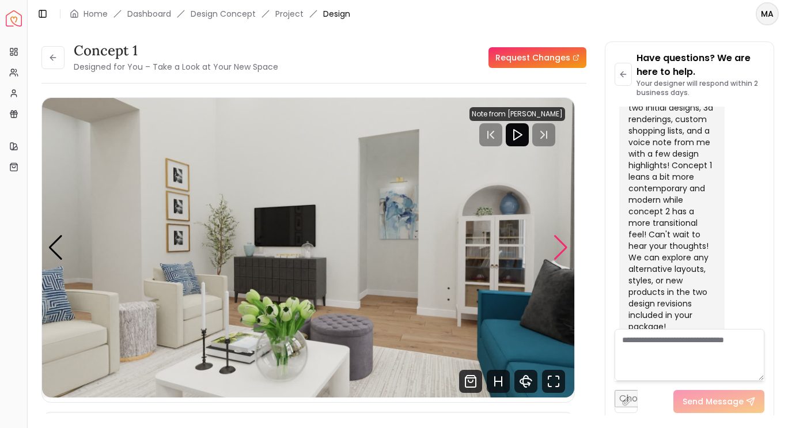
click at [564, 246] on div "Next slide" at bounding box center [561, 247] width 16 height 25
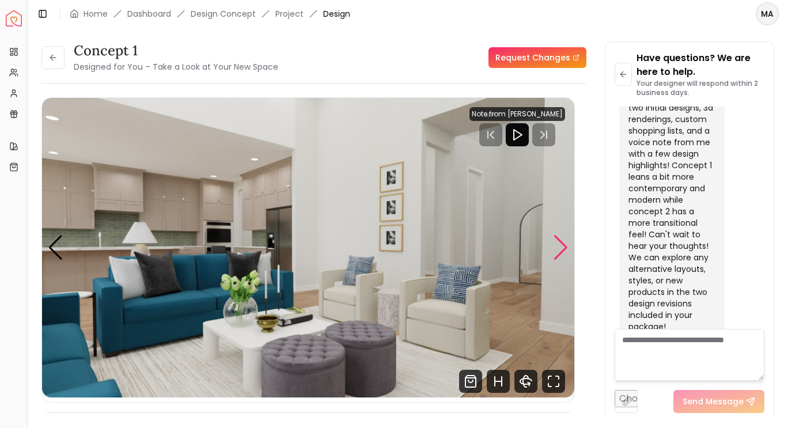
click at [559, 254] on div "Next slide" at bounding box center [561, 247] width 16 height 25
click at [556, 251] on div "Next slide" at bounding box center [561, 247] width 16 height 25
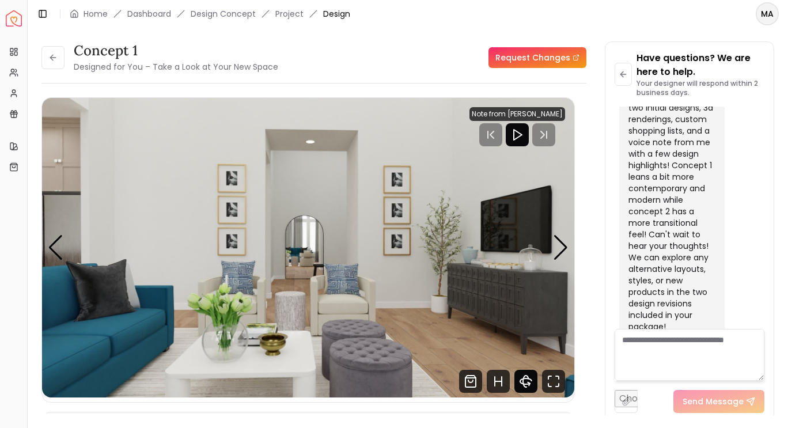
click at [521, 385] on icon "360 View" at bounding box center [525, 381] width 23 height 23
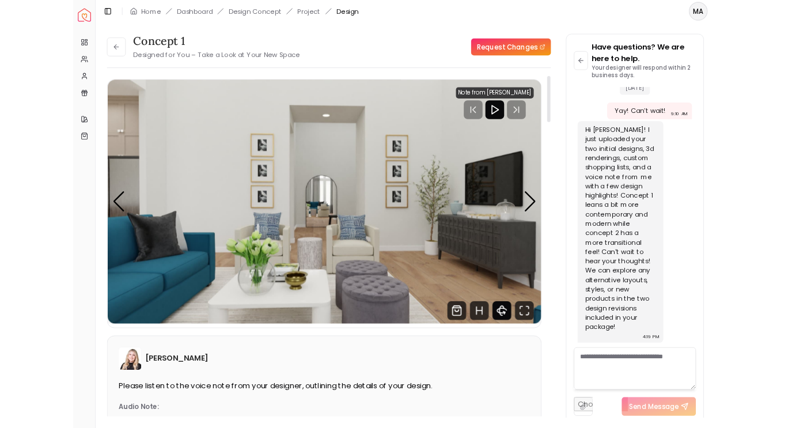
scroll to position [1161, 0]
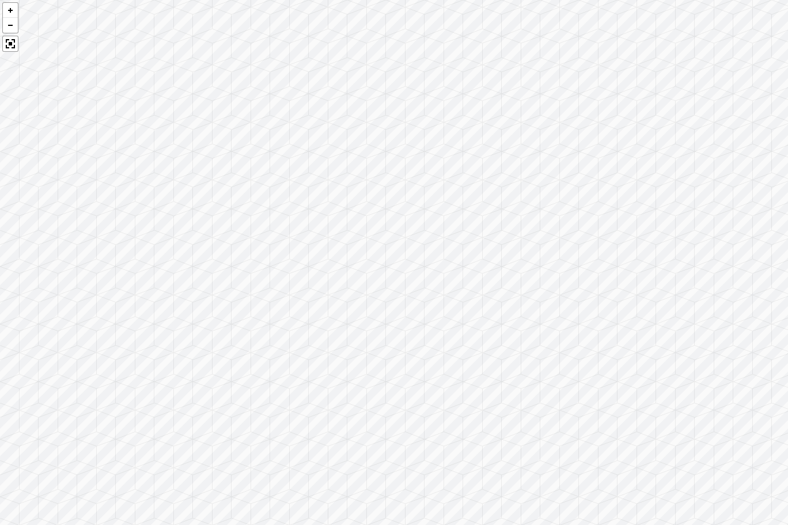
click at [447, 295] on div at bounding box center [394, 262] width 788 height 525
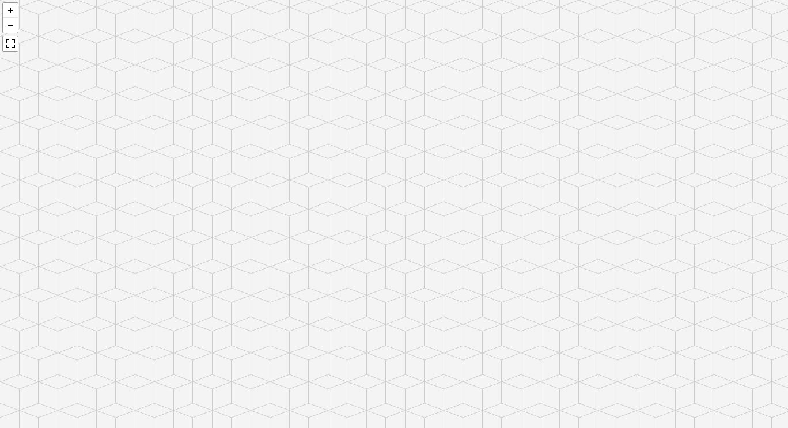
scroll to position [1192, 0]
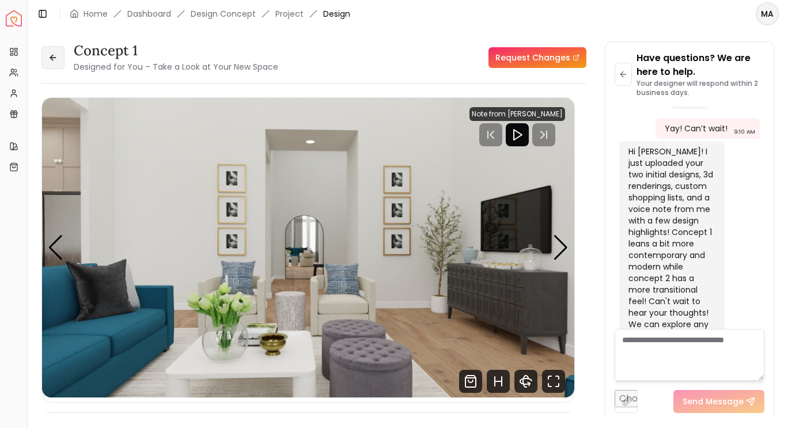
click at [51, 58] on icon at bounding box center [52, 58] width 5 height 0
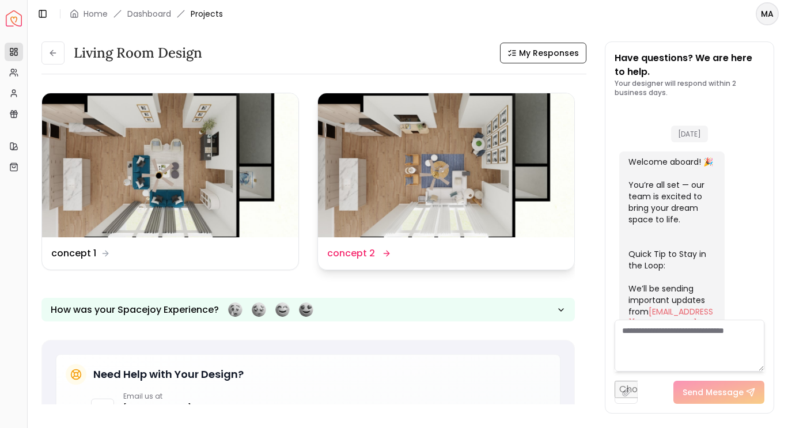
click at [373, 253] on div "Design Name concept 2" at bounding box center [358, 253] width 62 height 14
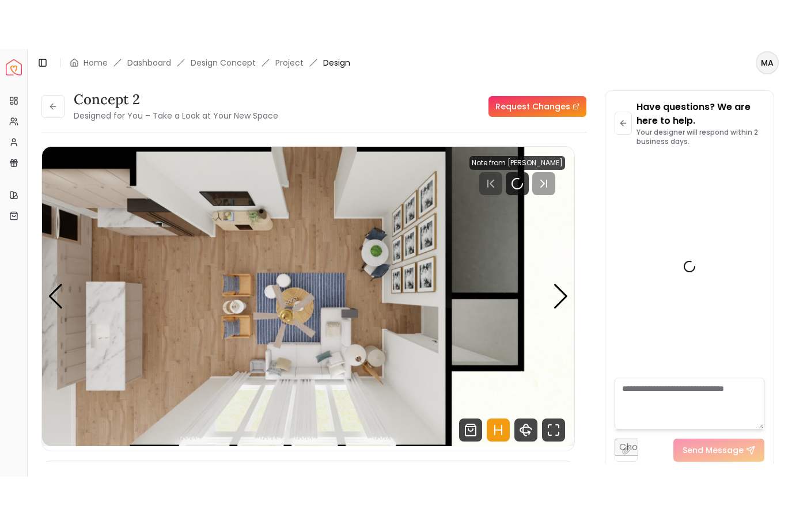
scroll to position [1259, 0]
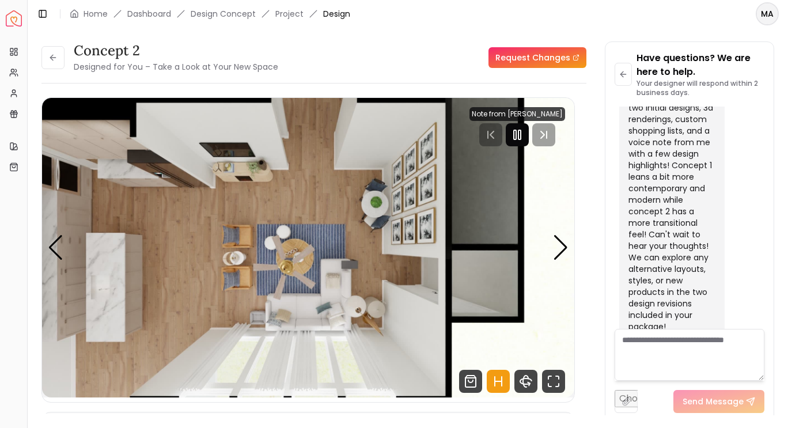
click at [521, 139] on rect "Pause" at bounding box center [519, 134] width 2 height 9
click at [555, 252] on div "Next slide" at bounding box center [561, 247] width 16 height 25
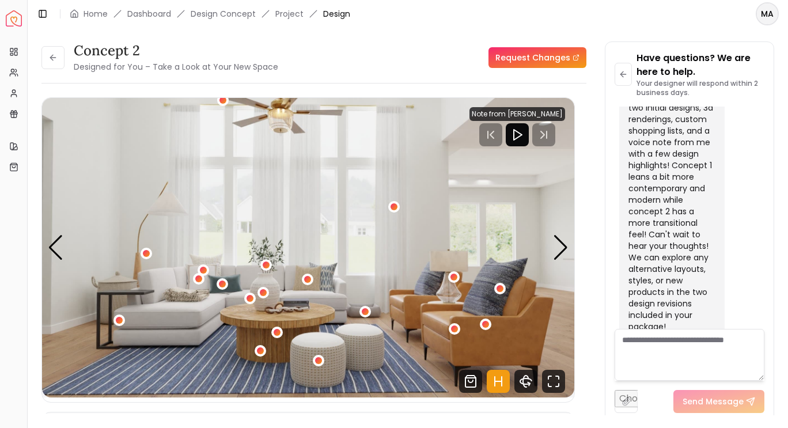
click at [502, 385] on icon "Hotspots Toggle" at bounding box center [502, 381] width 0 height 9
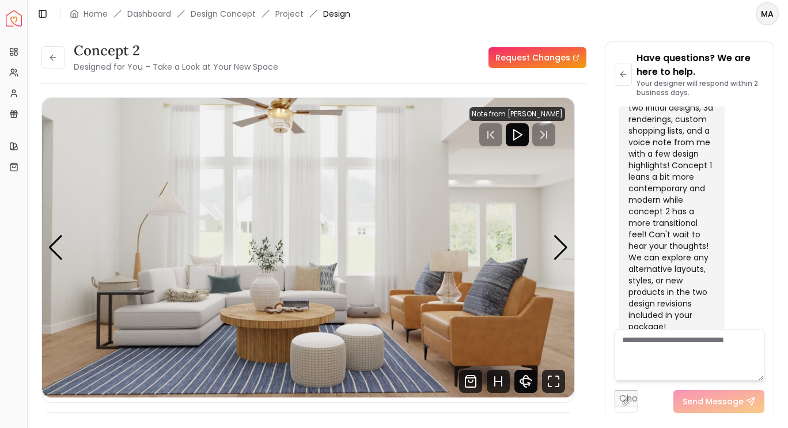
click at [525, 384] on icon "360 View" at bounding box center [526, 381] width 12 height 6
click at [53, 58] on icon at bounding box center [52, 58] width 5 height 0
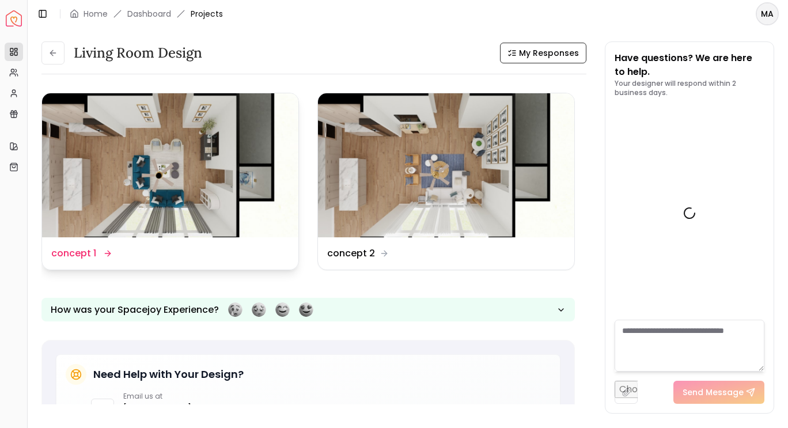
click at [146, 174] on img at bounding box center [170, 165] width 256 height 144
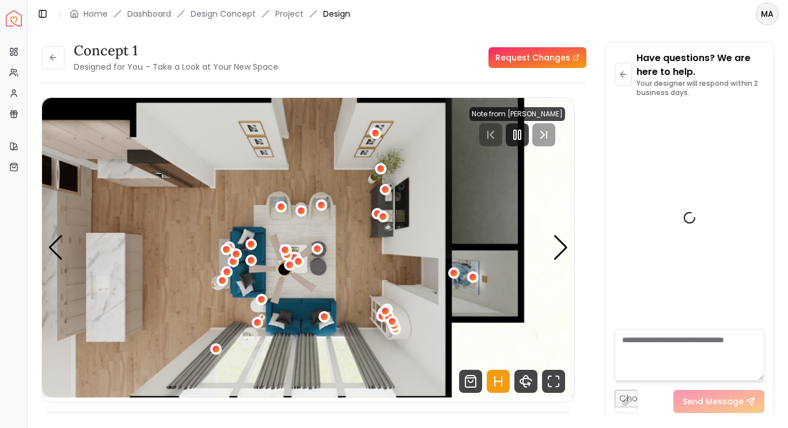
click at [500, 385] on icon "Hotspots Toggle" at bounding box center [498, 381] width 23 height 23
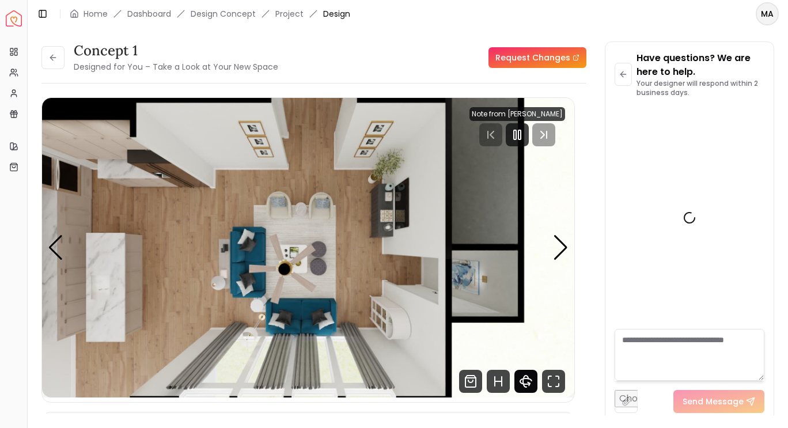
click at [533, 382] on icon "360 View" at bounding box center [525, 381] width 23 height 23
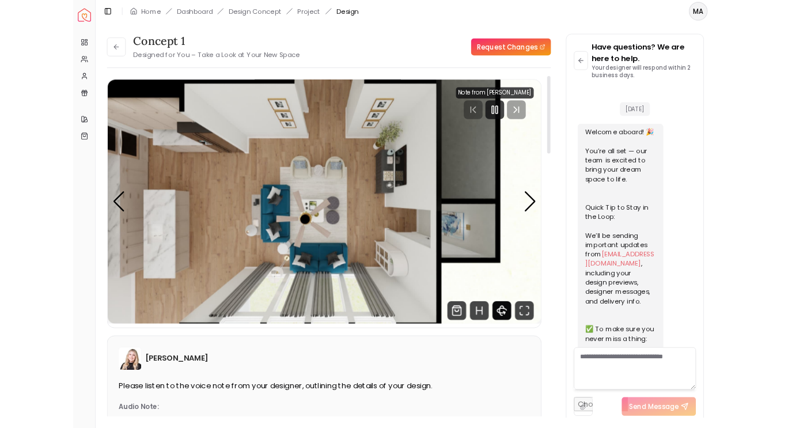
scroll to position [1161, 0]
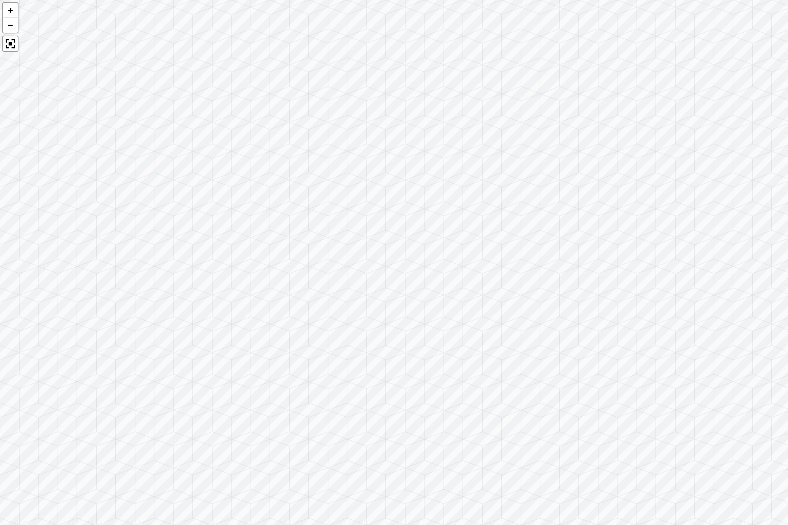
click at [274, 381] on div at bounding box center [394, 262] width 788 height 525
click at [193, 380] on div at bounding box center [394, 262] width 788 height 525
click at [73, 97] on div at bounding box center [394, 262] width 788 height 525
click at [211, 180] on div at bounding box center [394, 262] width 788 height 525
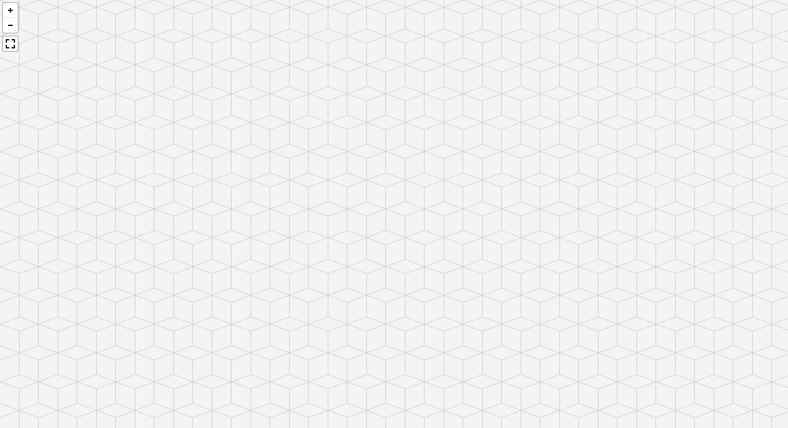
click at [255, 315] on img "1 / 6" at bounding box center [308, 247] width 532 height 299
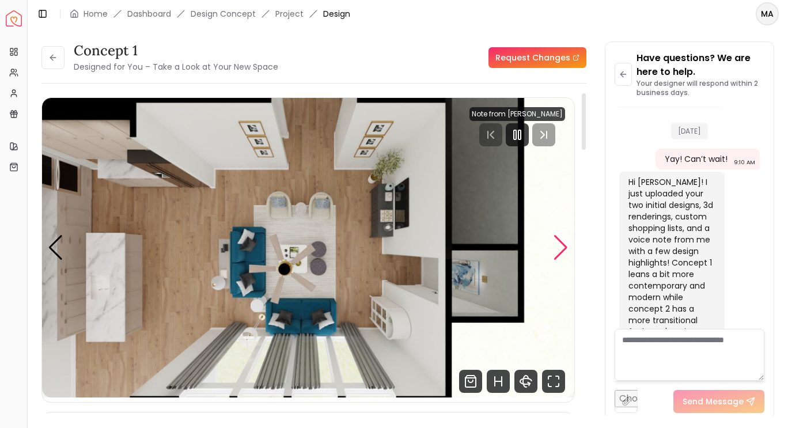
click at [559, 253] on div "Next slide" at bounding box center [561, 247] width 16 height 25
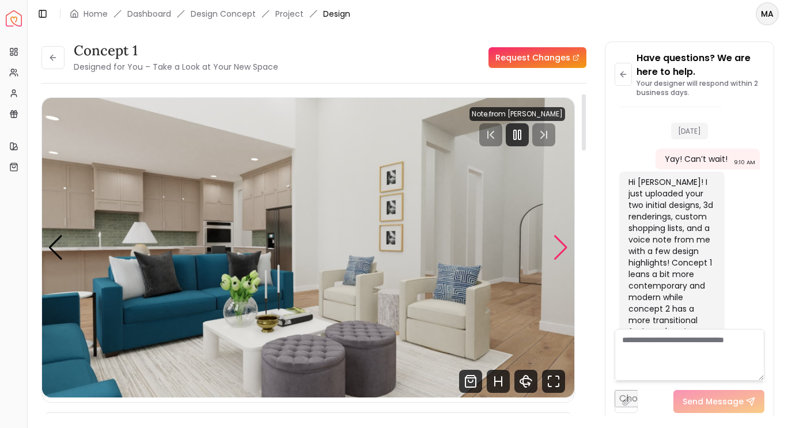
scroll to position [0, 0]
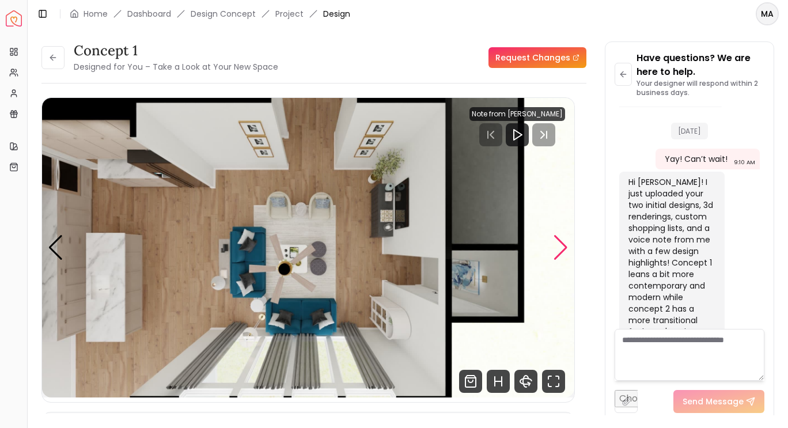
click at [255, 310] on img "1 / 6" at bounding box center [308, 247] width 532 height 299
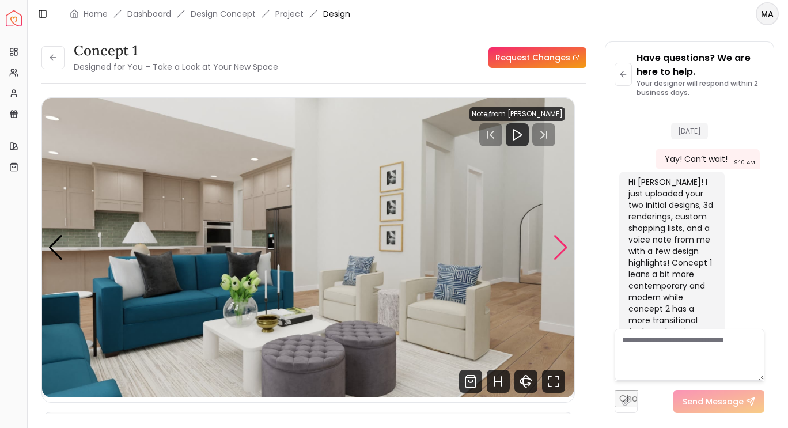
click at [561, 252] on div "Next slide" at bounding box center [561, 247] width 16 height 25
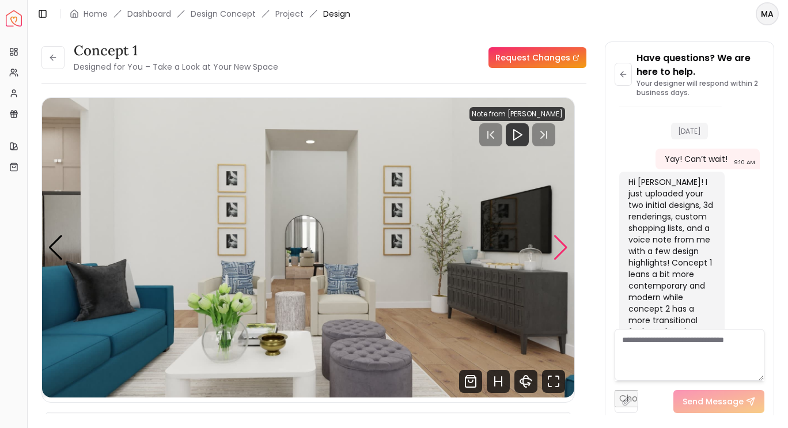
click at [557, 249] on div "Next slide" at bounding box center [561, 247] width 16 height 25
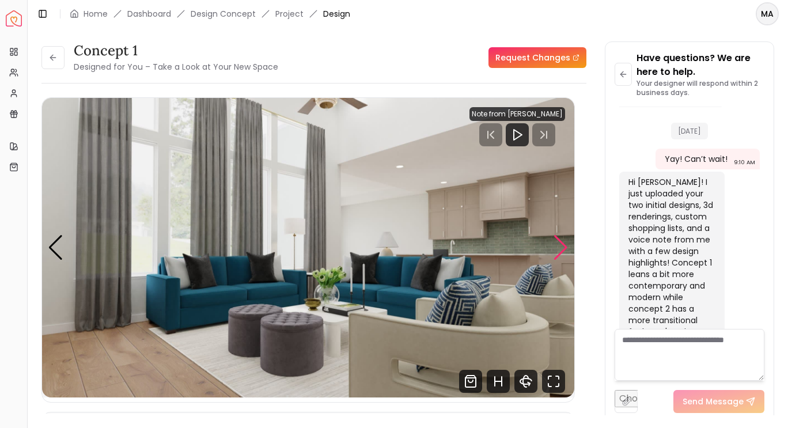
click at [563, 255] on div "Next slide" at bounding box center [561, 247] width 16 height 25
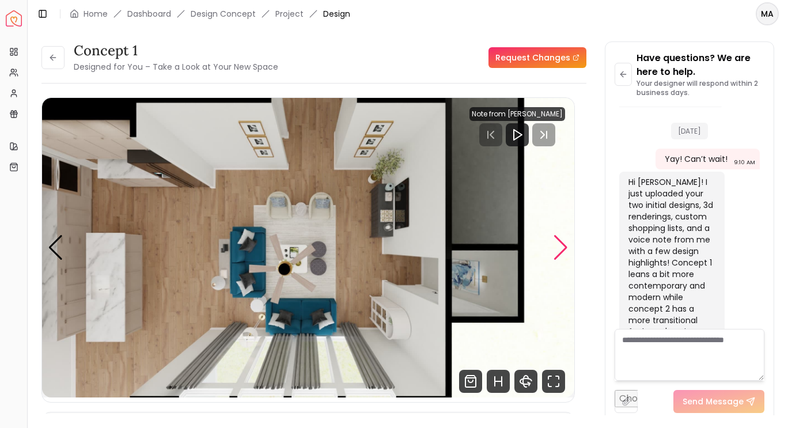
click at [561, 251] on div "Next slide" at bounding box center [561, 247] width 16 height 25
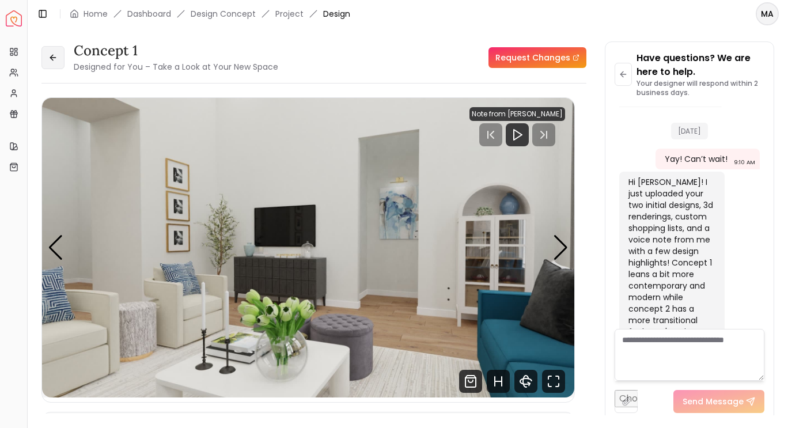
click at [49, 66] on button at bounding box center [52, 57] width 23 height 23
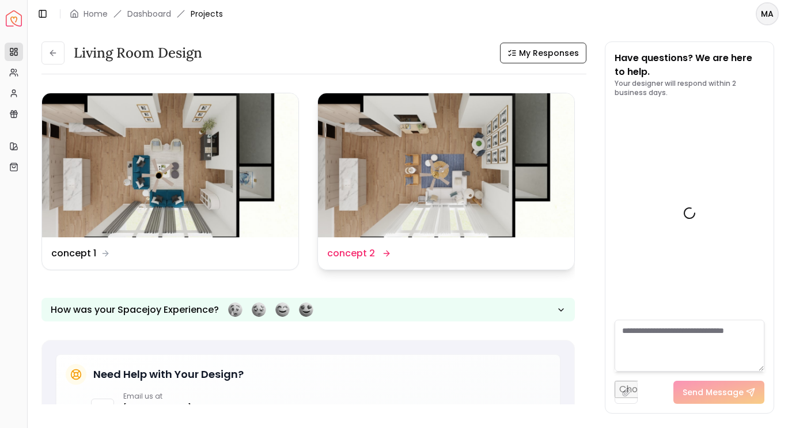
click at [425, 169] on img at bounding box center [446, 165] width 256 height 144
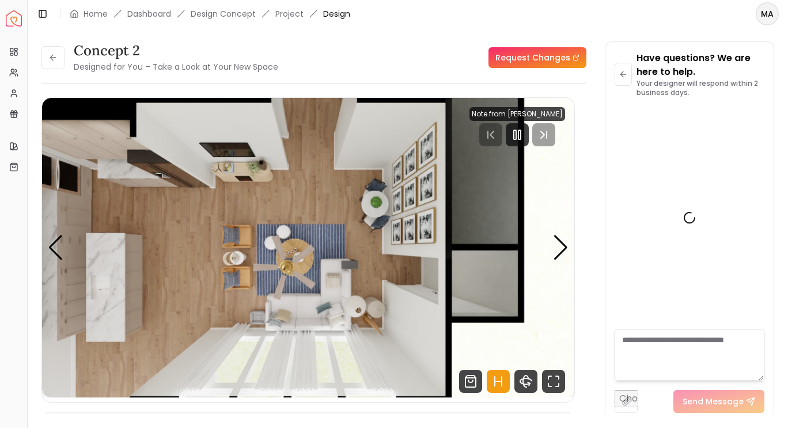
scroll to position [1259, 0]
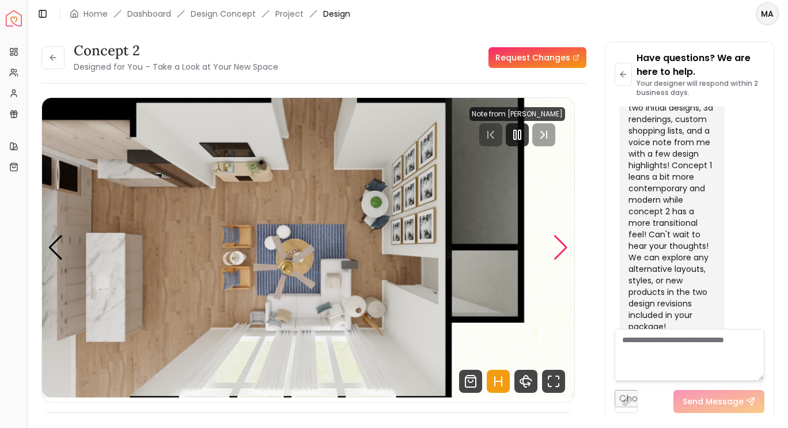
click at [560, 241] on div "Next slide" at bounding box center [561, 247] width 16 height 25
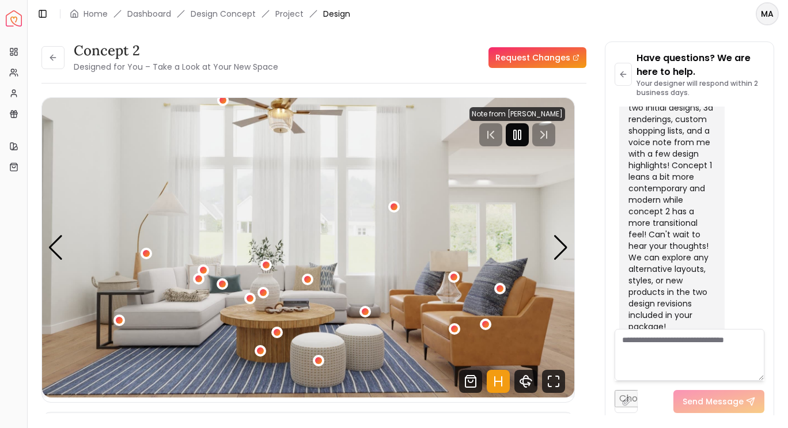
click at [518, 134] on icon "Pause" at bounding box center [517, 135] width 14 height 14
click at [557, 247] on div "Next slide" at bounding box center [561, 247] width 16 height 25
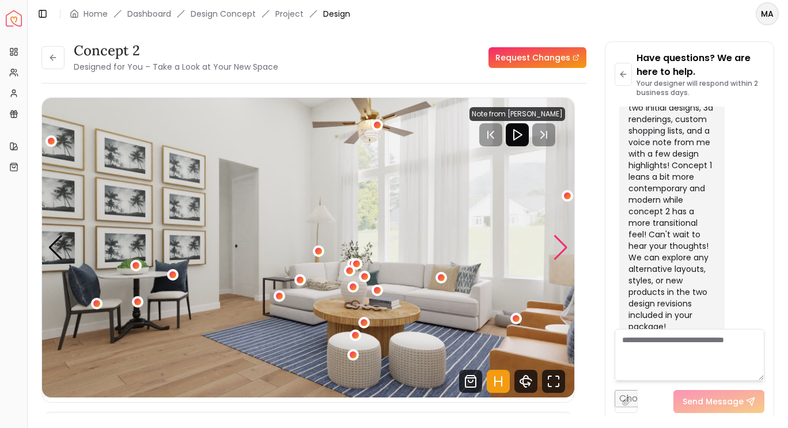
click at [559, 250] on div "Next slide" at bounding box center [561, 247] width 16 height 25
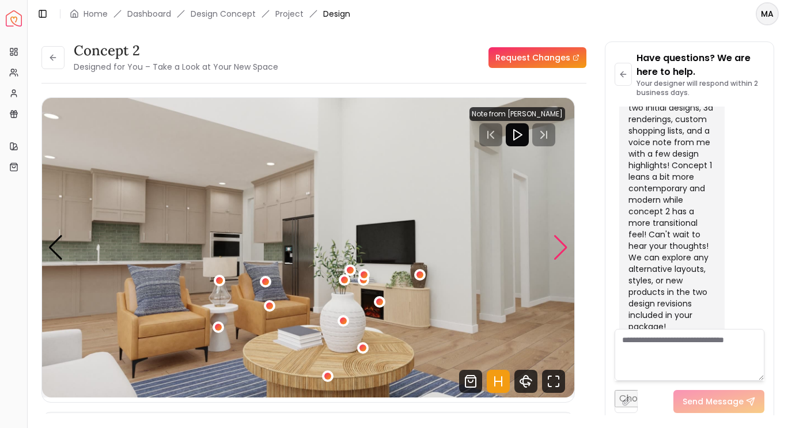
click at [382, 299] on div "4 / 5" at bounding box center [379, 301] width 7 height 7
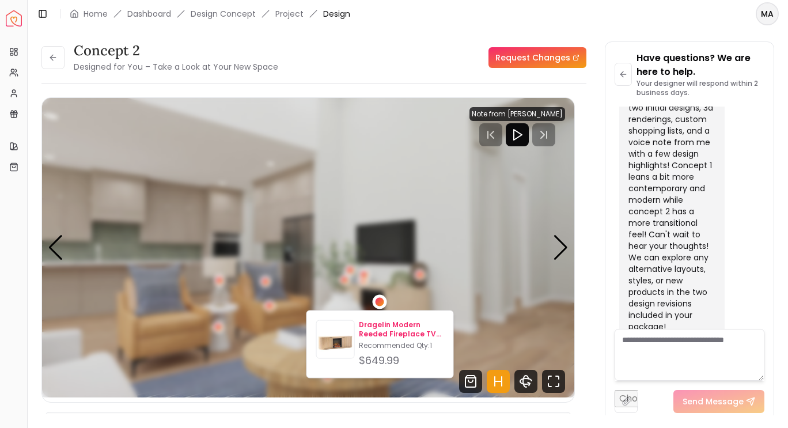
click at [340, 340] on img at bounding box center [335, 341] width 37 height 37
click at [504, 256] on img "4 / 5" at bounding box center [308, 247] width 532 height 299
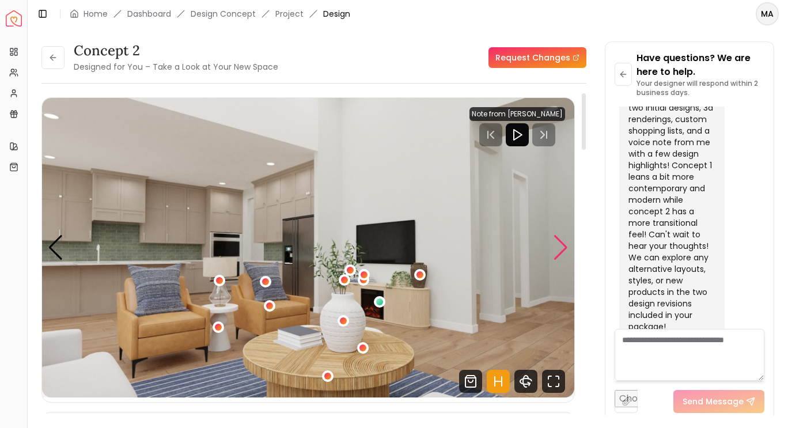
click at [556, 245] on div "Next slide" at bounding box center [561, 247] width 16 height 25
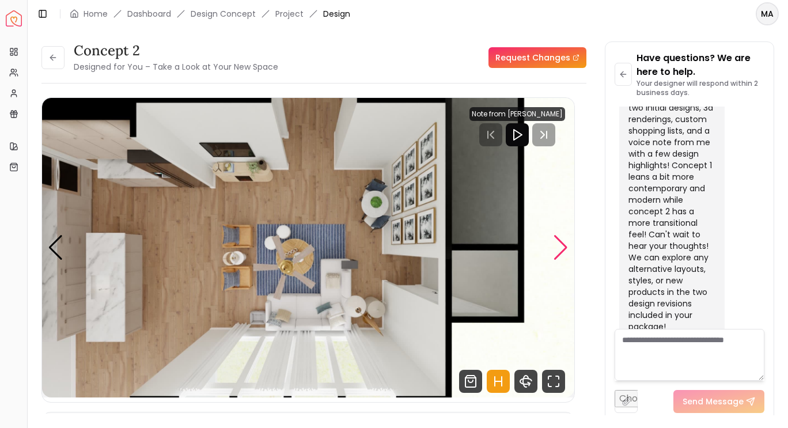
scroll to position [4, 0]
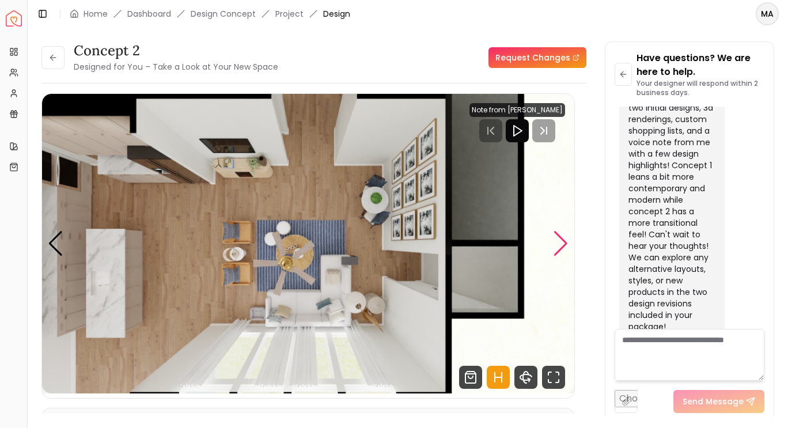
click at [556, 244] on div "Next slide" at bounding box center [561, 243] width 16 height 25
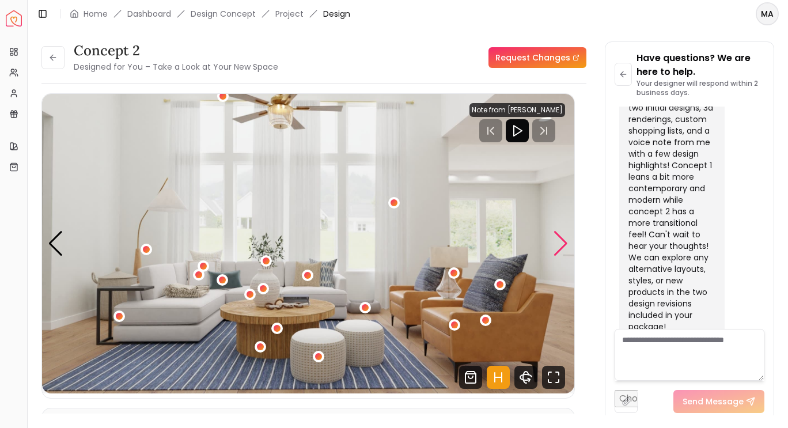
click at [556, 246] on div "Next slide" at bounding box center [561, 243] width 16 height 25
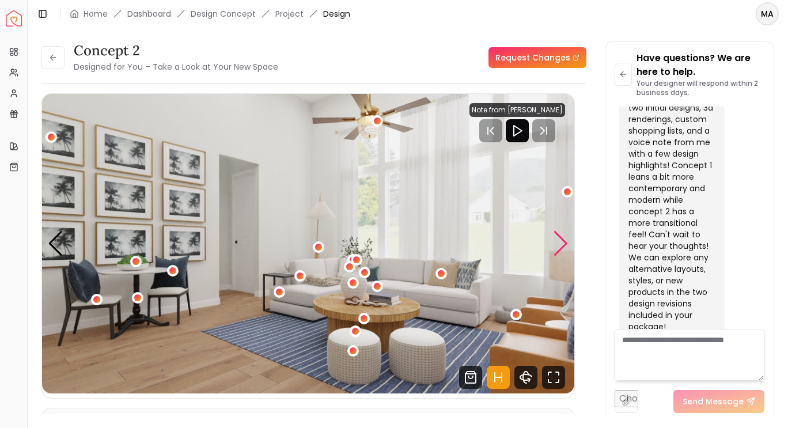
click at [282, 292] on div "3 / 5" at bounding box center [279, 292] width 7 height 7
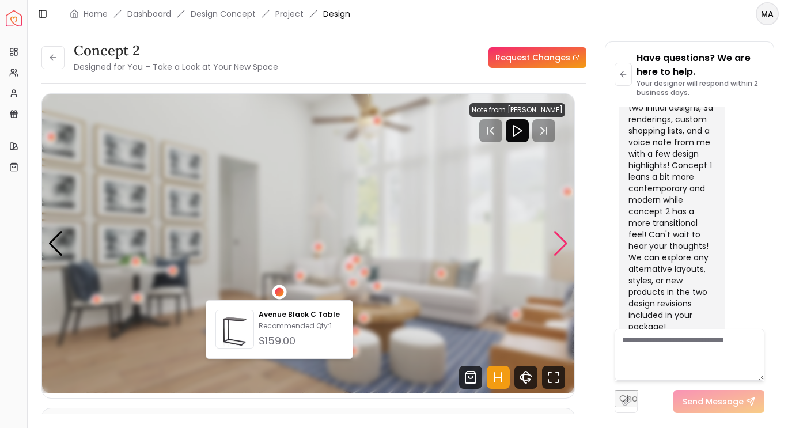
click at [280, 297] on div "3 / 5" at bounding box center [279, 291] width 14 height 14
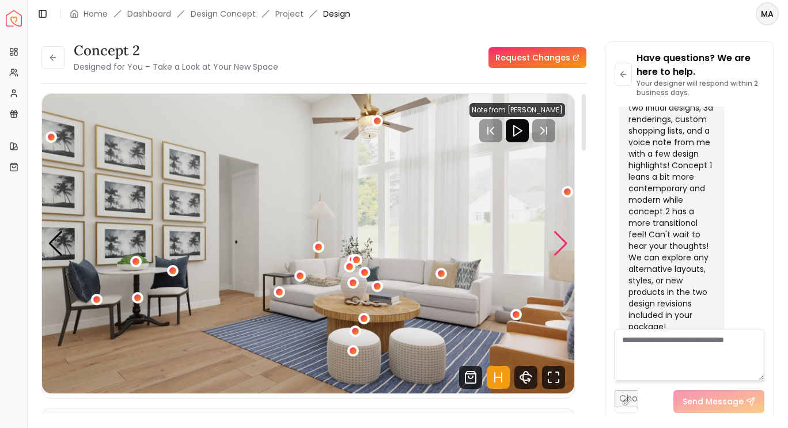
click at [300, 276] on div "3 / 5" at bounding box center [300, 275] width 7 height 7
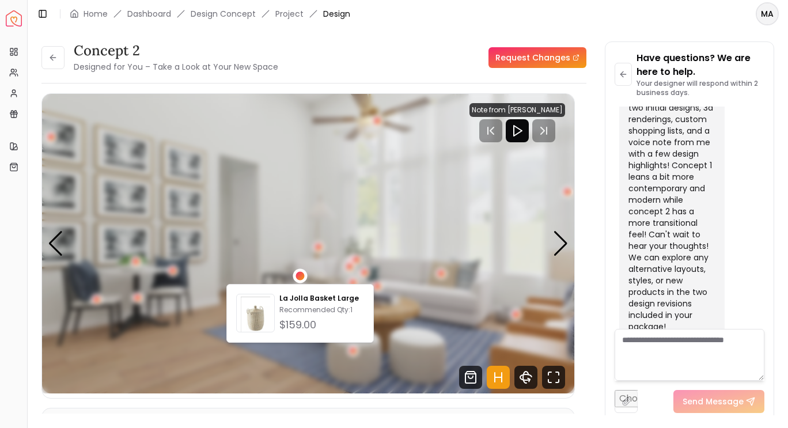
click at [298, 286] on div "La Jolla Basket Large Recommended Qty: 1 $159.00" at bounding box center [299, 313] width 147 height 59
click at [300, 275] on div "3 / 5" at bounding box center [300, 275] width 9 height 9
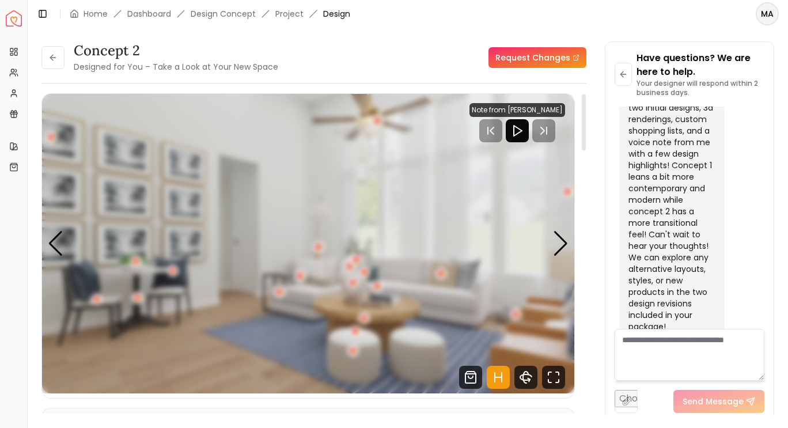
click at [321, 250] on div "3 / 5" at bounding box center [319, 247] width 12 height 12
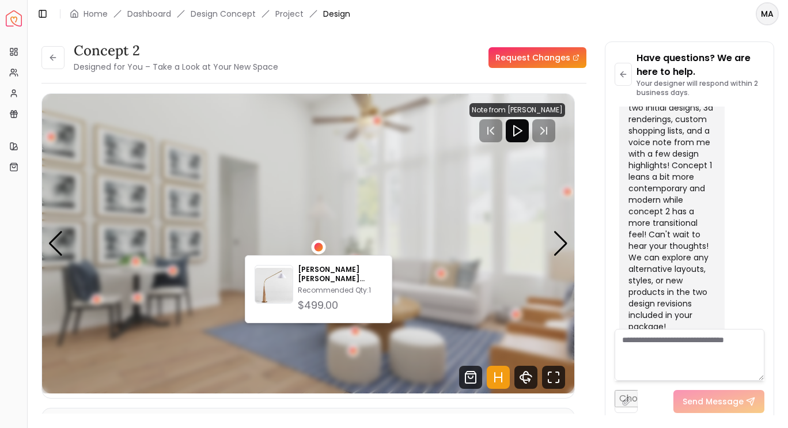
click at [321, 247] on div "3 / 5" at bounding box center [318, 246] width 9 height 9
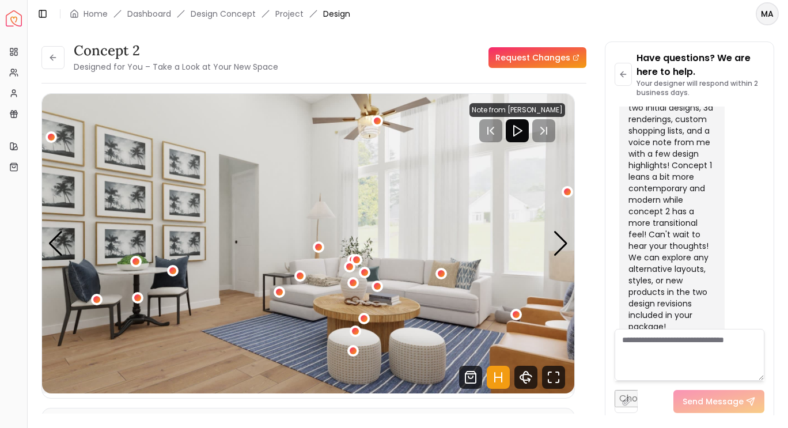
click at [350, 354] on div "3 / 5" at bounding box center [353, 351] width 12 height 12
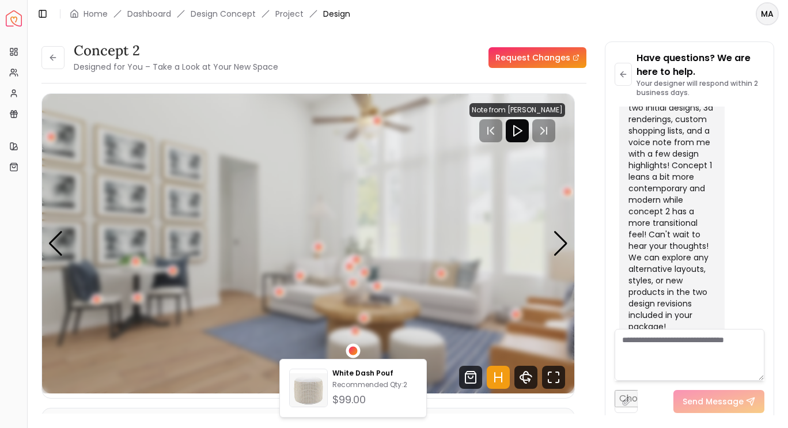
click at [416, 328] on img "3 / 5" at bounding box center [308, 243] width 532 height 299
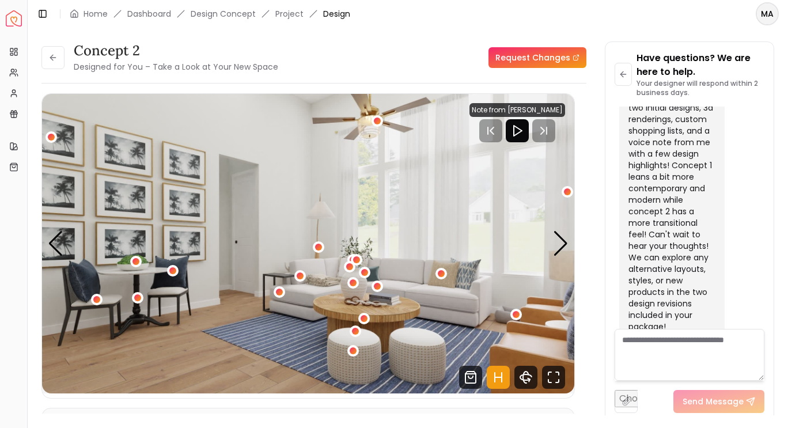
click at [363, 318] on div "3 / 5" at bounding box center [363, 318] width 7 height 7
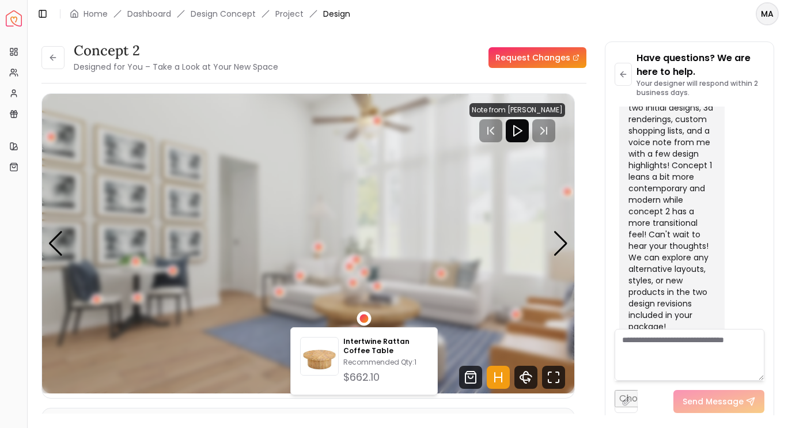
click at [397, 307] on img "3 / 5" at bounding box center [308, 243] width 532 height 299
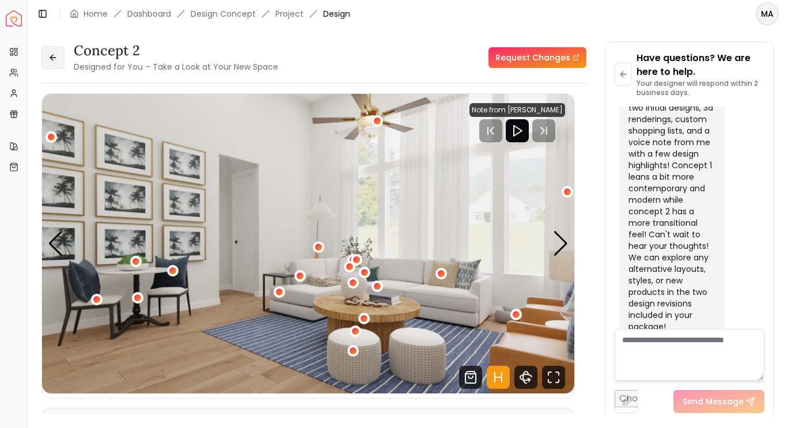
click at [52, 55] on icon at bounding box center [51, 57] width 3 height 5
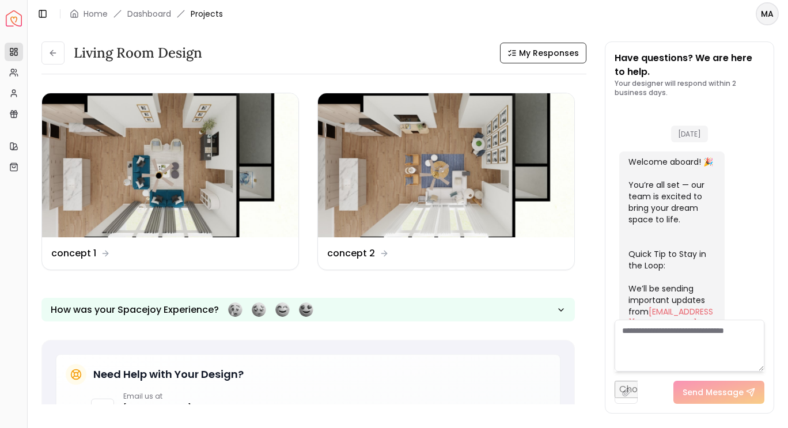
scroll to position [1268, 0]
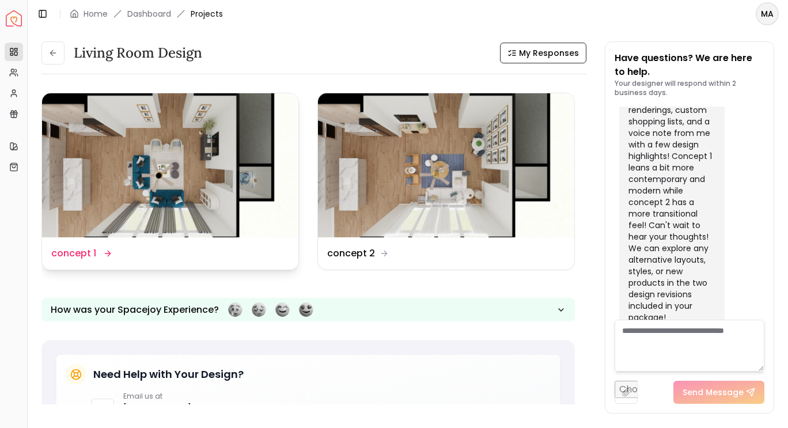
click at [171, 156] on img at bounding box center [170, 165] width 256 height 144
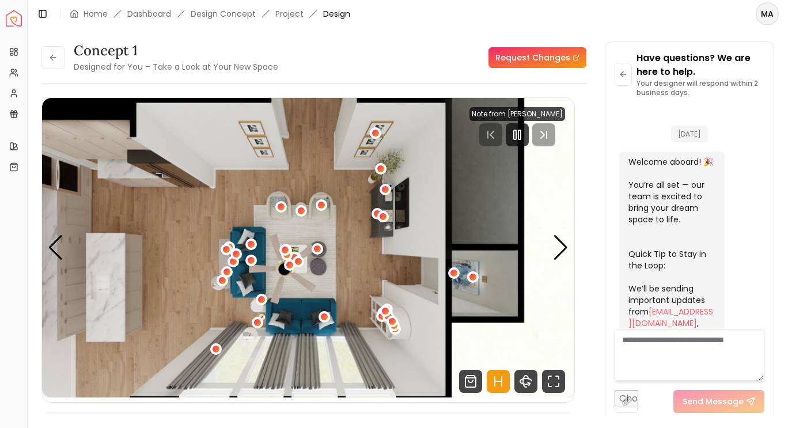
scroll to position [1259, 0]
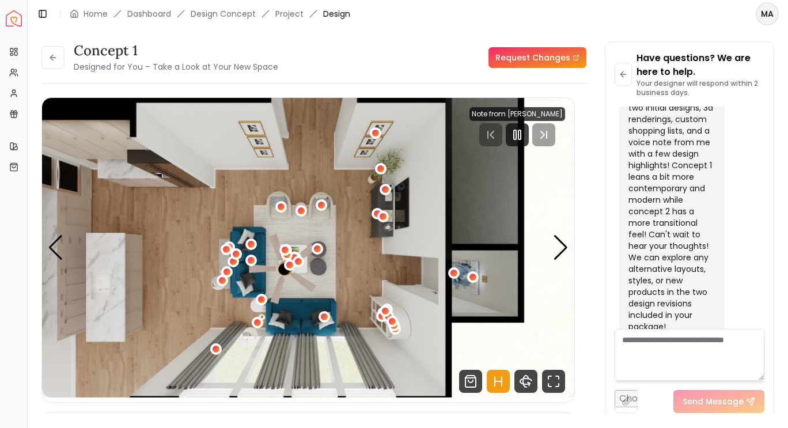
click at [321, 208] on div "1 / 6" at bounding box center [322, 205] width 12 height 12
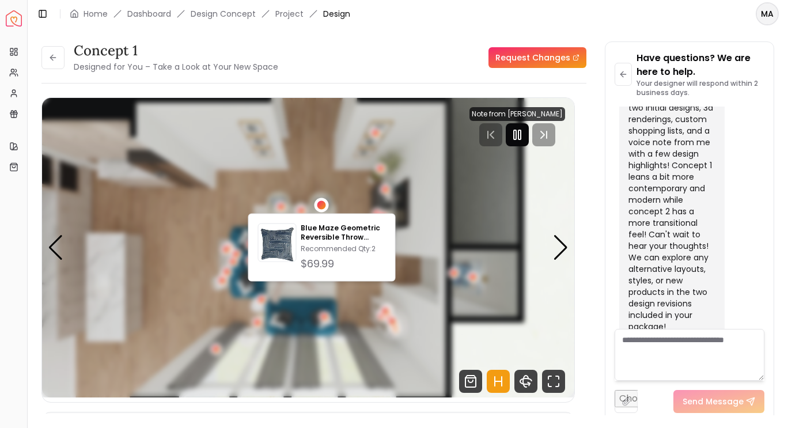
click at [521, 133] on rect "Pause" at bounding box center [519, 134] width 2 height 9
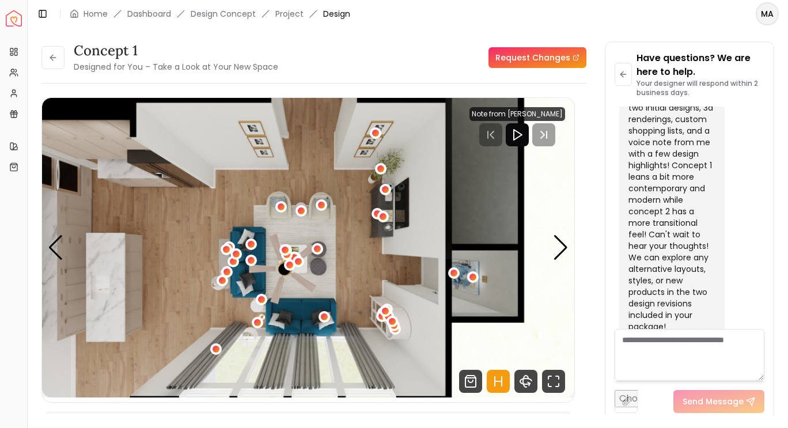
click at [301, 211] on div "1 / 6" at bounding box center [301, 210] width 7 height 7
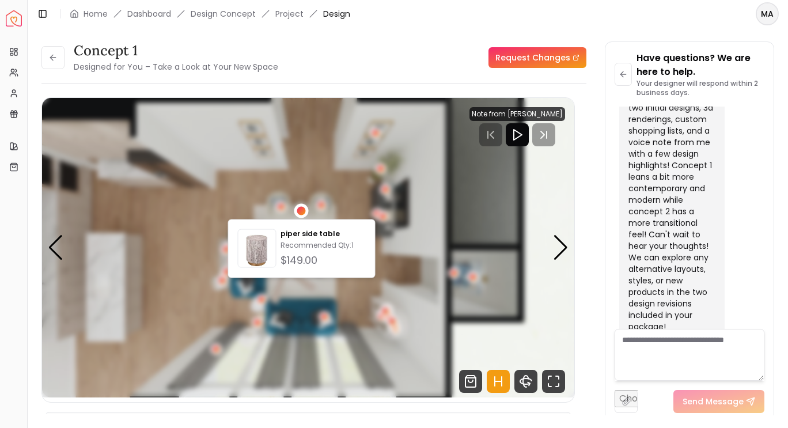
click at [278, 205] on div "1 / 6" at bounding box center [281, 206] width 7 height 7
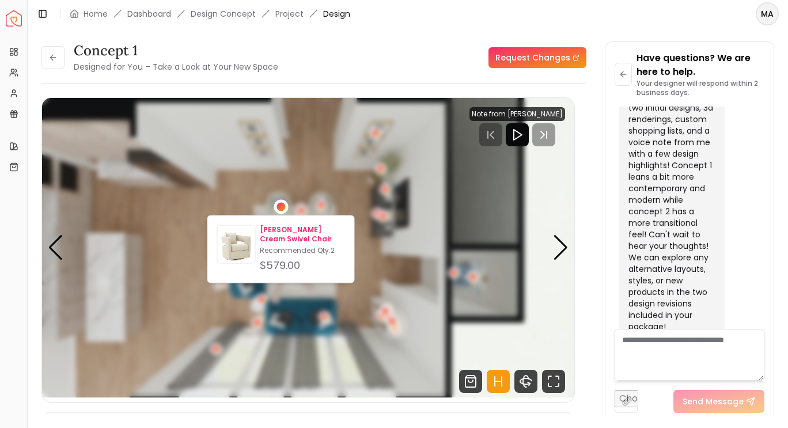
click at [241, 252] on img at bounding box center [236, 246] width 37 height 37
click at [292, 313] on img "1 / 6" at bounding box center [308, 247] width 532 height 299
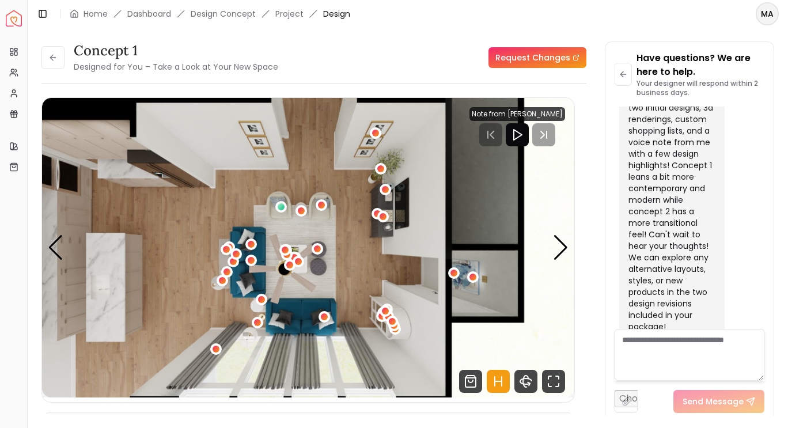
click at [249, 261] on div "1 / 6" at bounding box center [251, 260] width 7 height 7
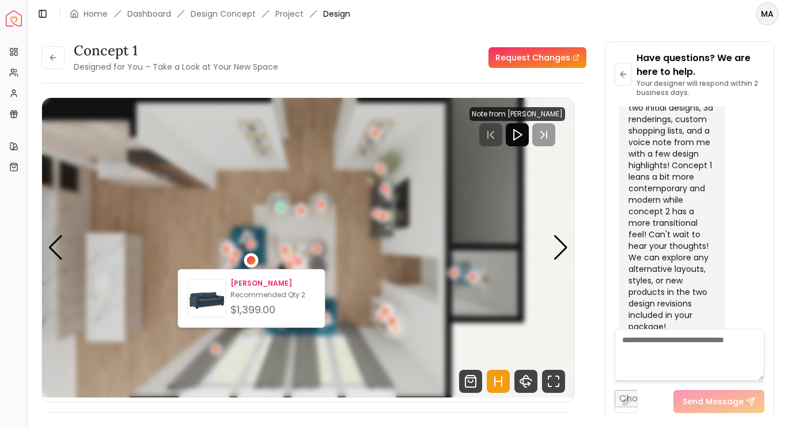
click at [211, 293] on img at bounding box center [206, 300] width 37 height 37
click at [155, 258] on img "1 / 6" at bounding box center [308, 247] width 532 height 299
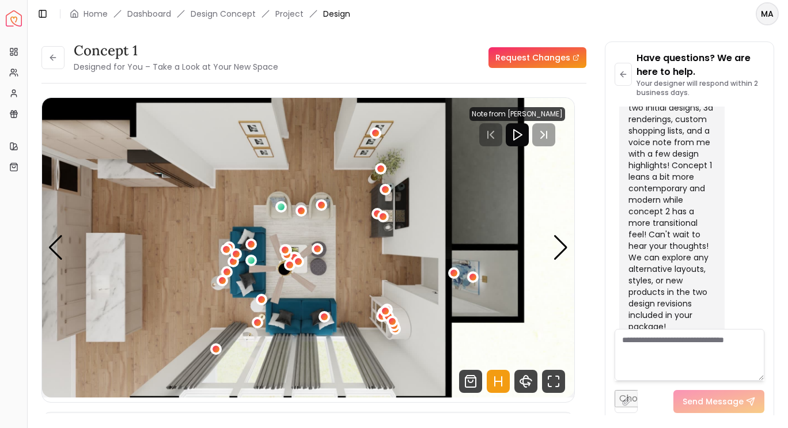
click at [561, 59] on link "Request Changes" at bounding box center [537, 57] width 98 height 21
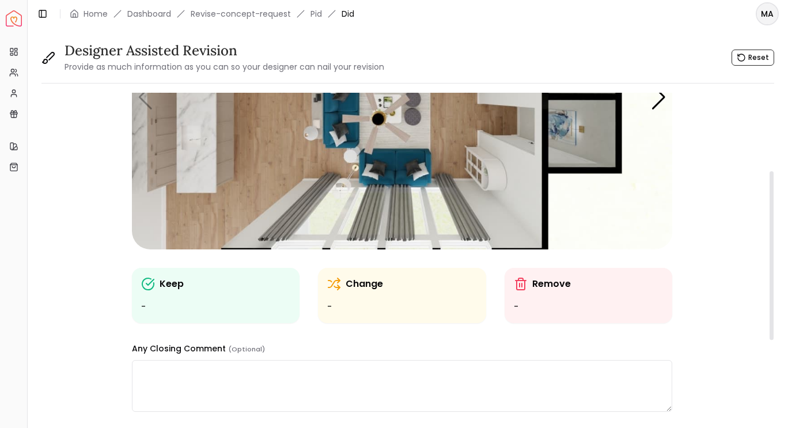
scroll to position [149, 0]
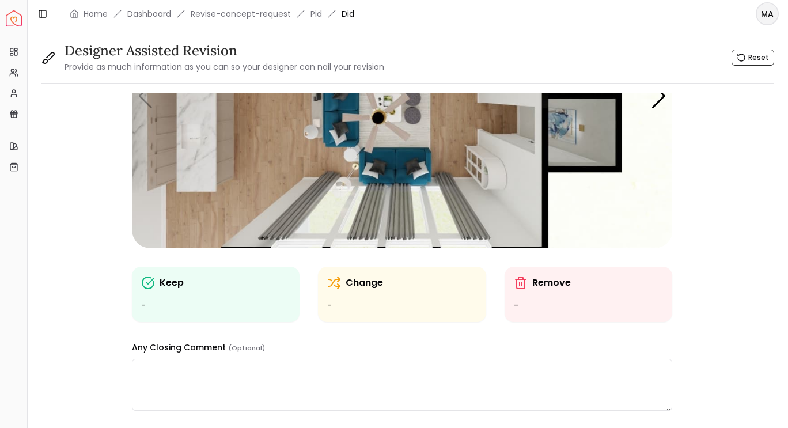
click at [179, 298] on div "Keep -" at bounding box center [216, 294] width 150 height 37
click at [156, 286] on div "Keep" at bounding box center [216, 283] width 150 height 14
click at [154, 309] on ul "-" at bounding box center [216, 306] width 150 height 14
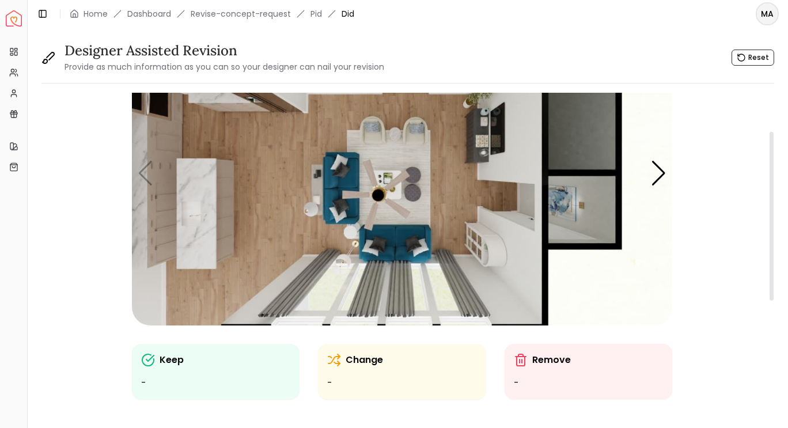
scroll to position [71, 0]
click at [378, 130] on img "1 / 6" at bounding box center [402, 173] width 541 height 304
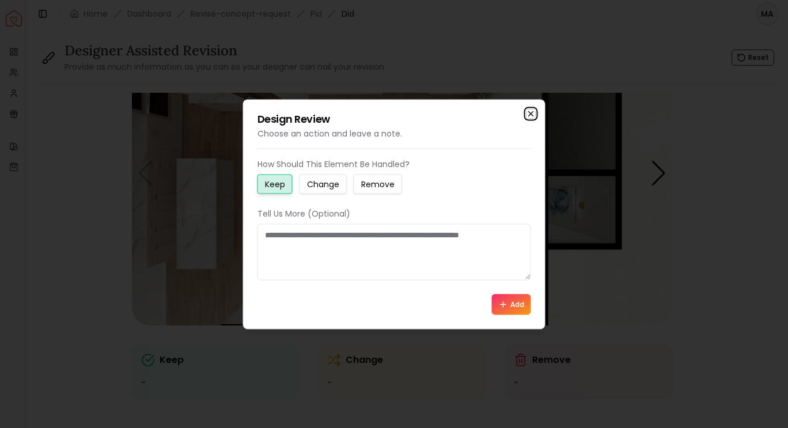
click at [533, 112] on icon "button" at bounding box center [530, 113] width 9 height 9
